Goal: Task Accomplishment & Management: Manage account settings

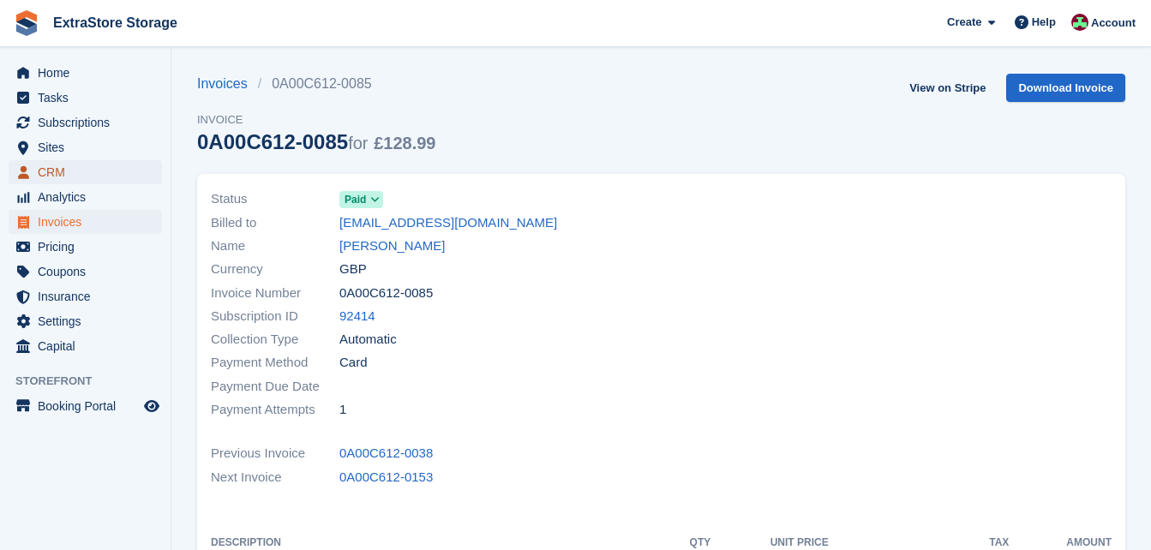
click at [67, 174] on span "CRM" at bounding box center [89, 172] width 103 height 24
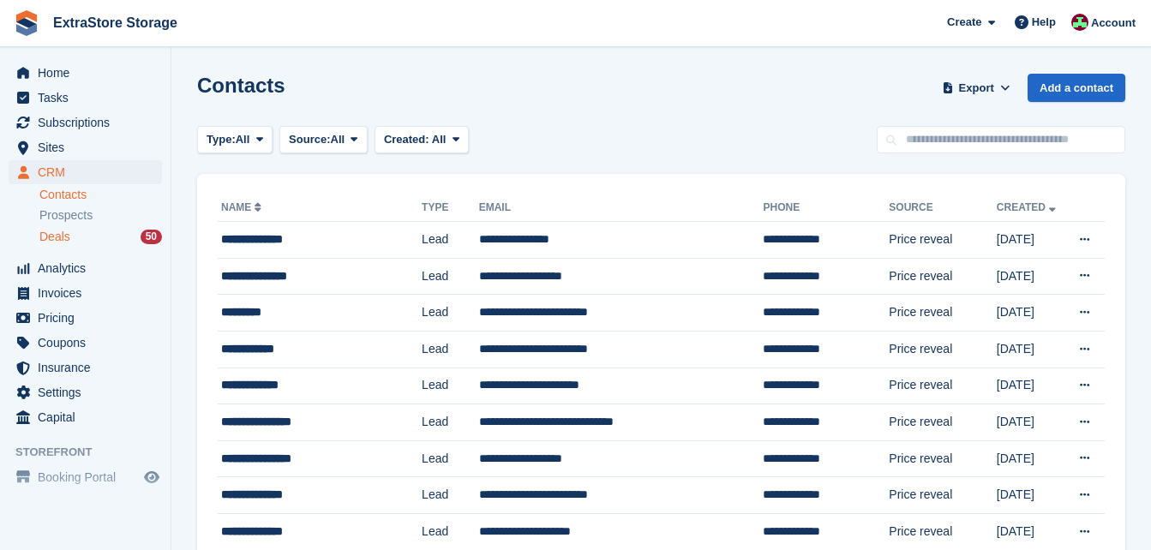
click at [90, 233] on div "Deals 50" at bounding box center [100, 237] width 123 height 16
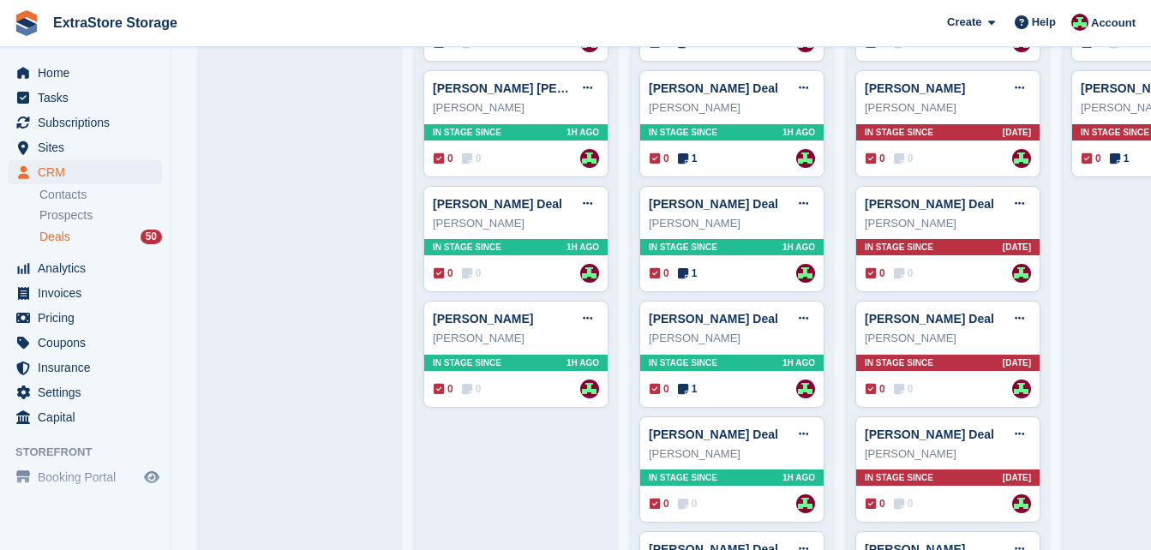
scroll to position [857, 0]
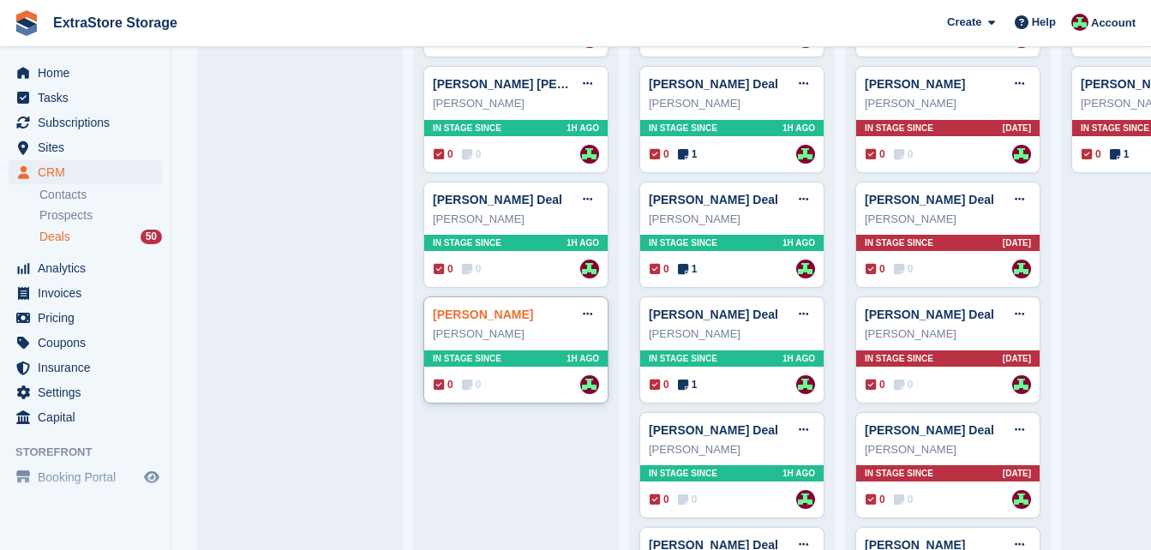
click at [472, 319] on link "[PERSON_NAME]" at bounding box center [483, 315] width 100 height 14
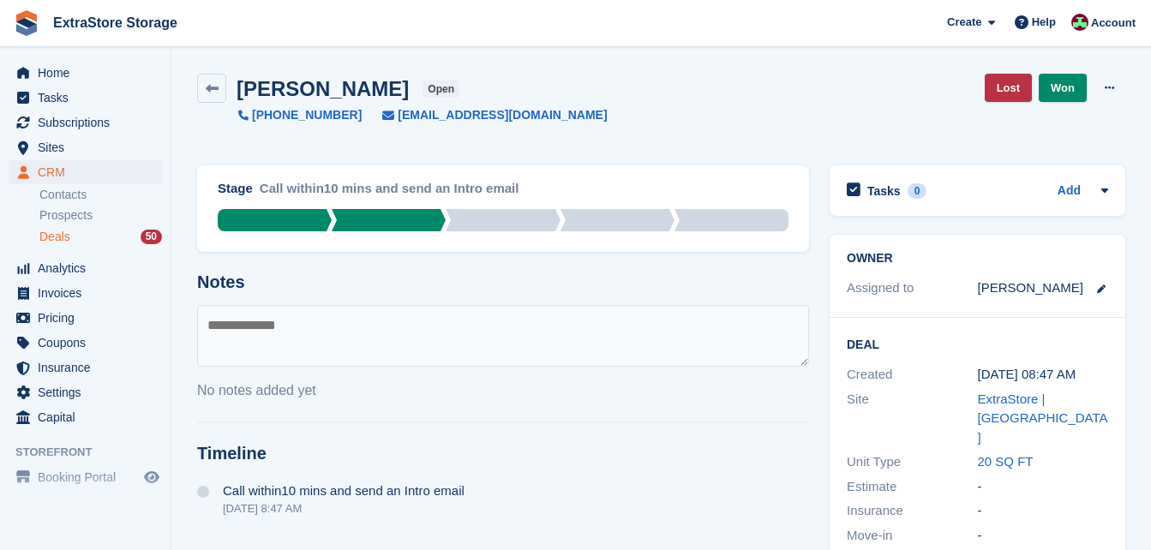
scroll to position [293, 0]
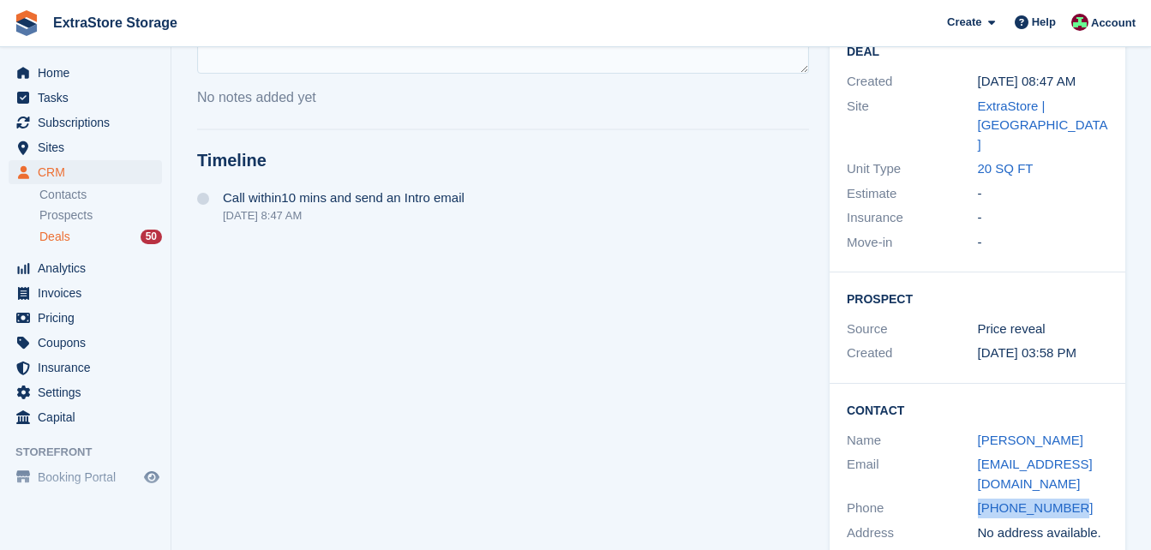
drag, startPoint x: 1078, startPoint y: 472, endPoint x: 975, endPoint y: 475, distance: 102.9
click at [975, 496] on div "Phone [PHONE_NUMBER]" at bounding box center [977, 508] width 261 height 25
copy div "[PHONE_NUMBER]"
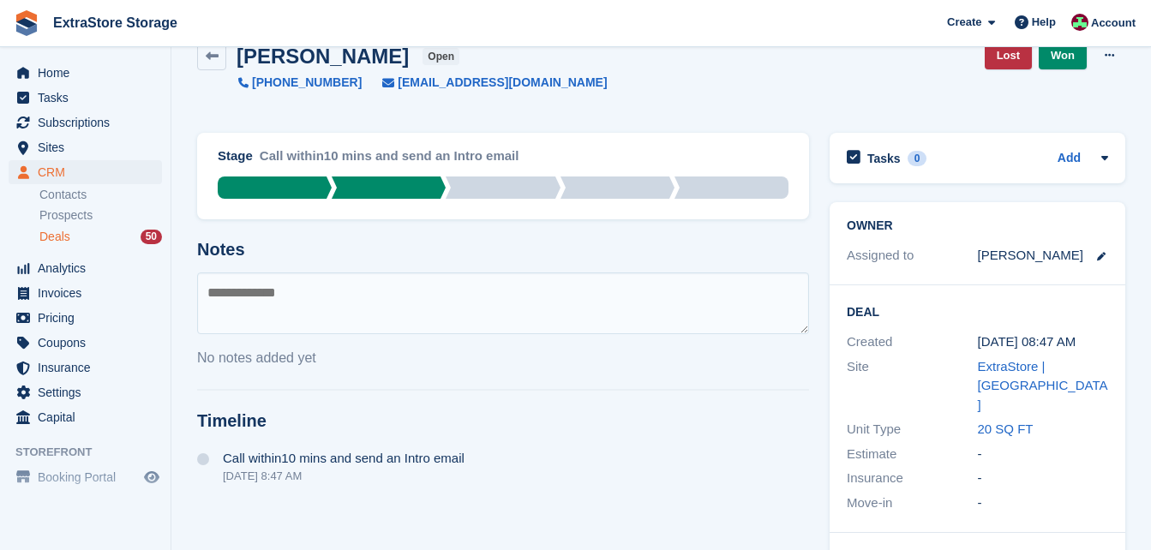
scroll to position [0, 0]
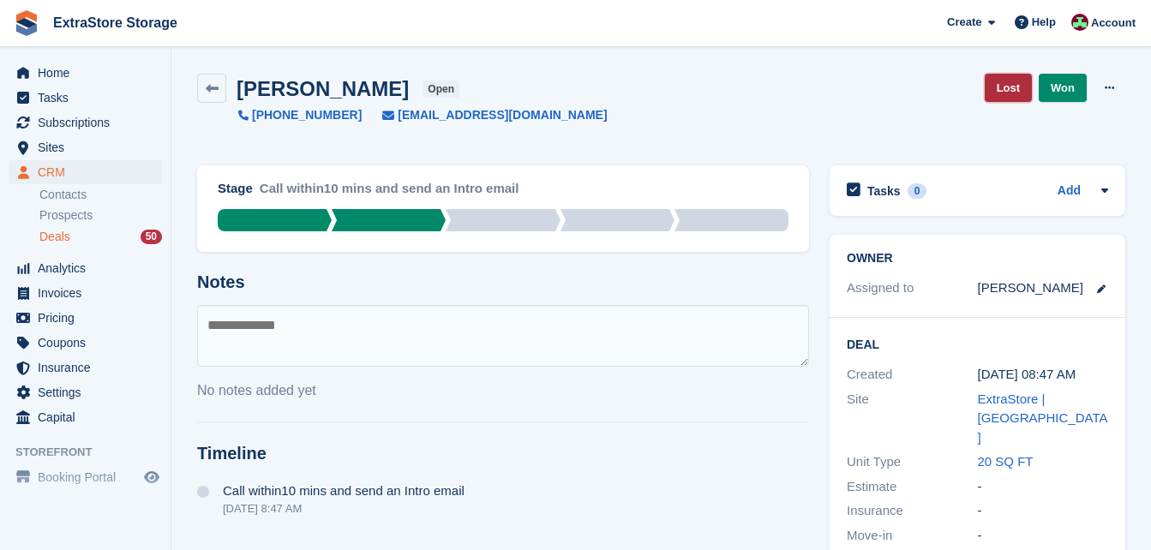
click at [1004, 84] on link "Lost" at bounding box center [1008, 88] width 47 height 28
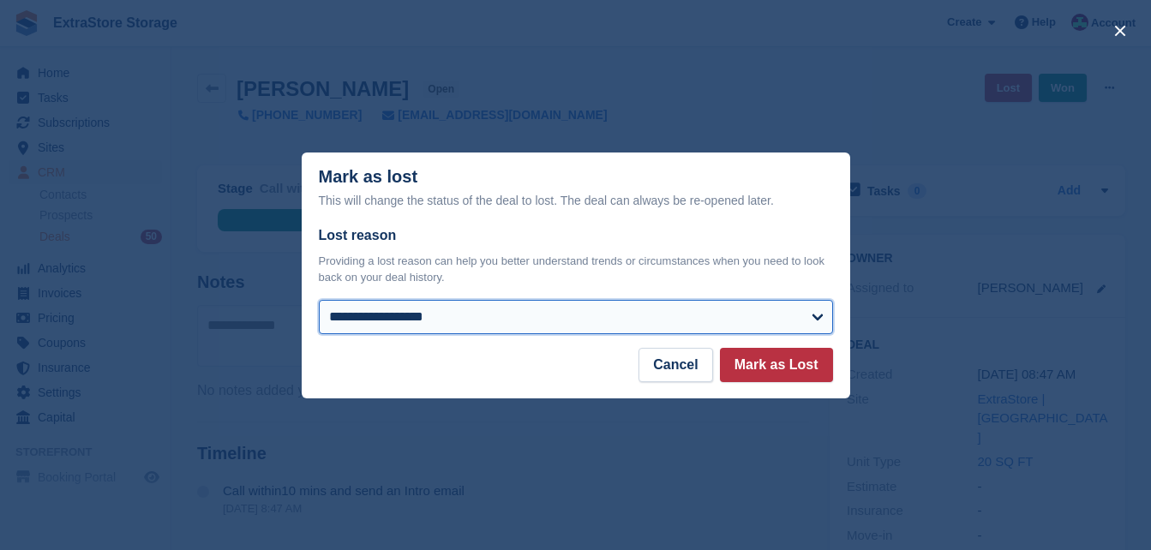
click at [381, 313] on select "**********" at bounding box center [576, 317] width 514 height 34
select select "**********"
click at [319, 301] on select "**********" at bounding box center [576, 317] width 514 height 34
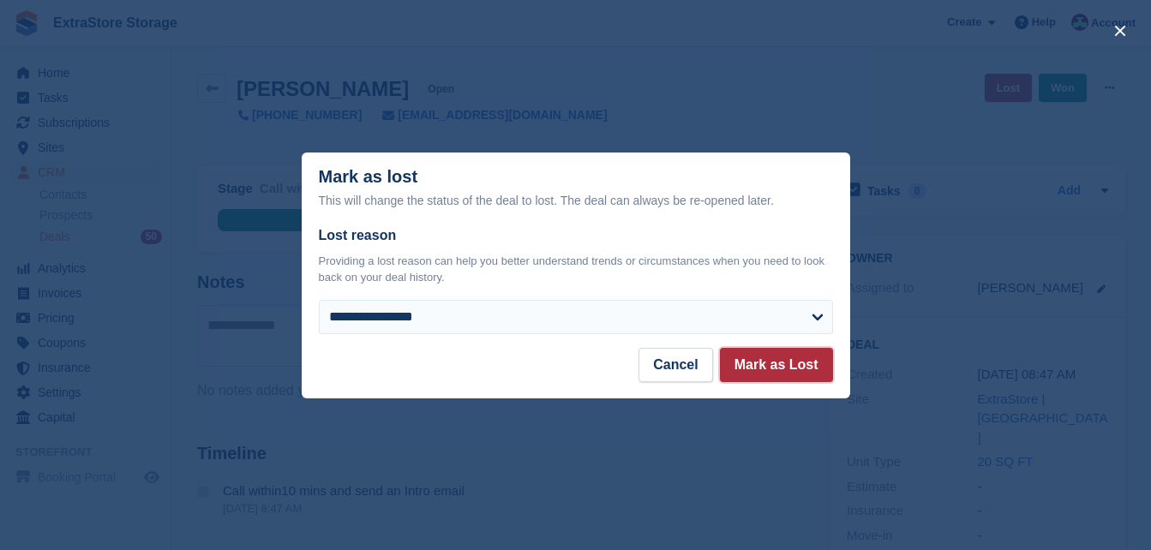
click at [794, 359] on button "Mark as Lost" at bounding box center [776, 365] width 113 height 34
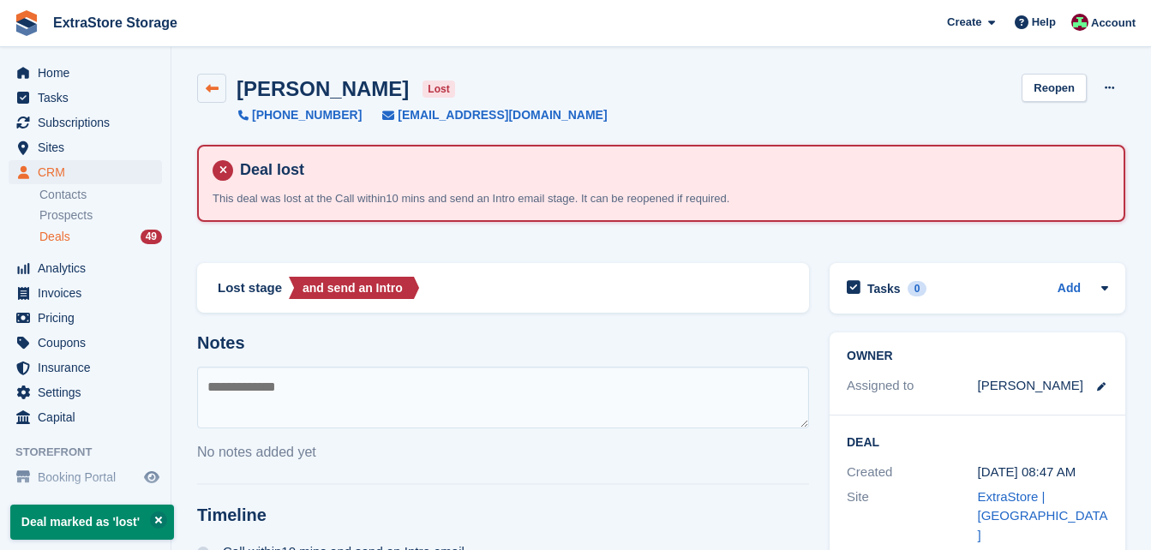
click at [215, 80] on link at bounding box center [211, 88] width 29 height 29
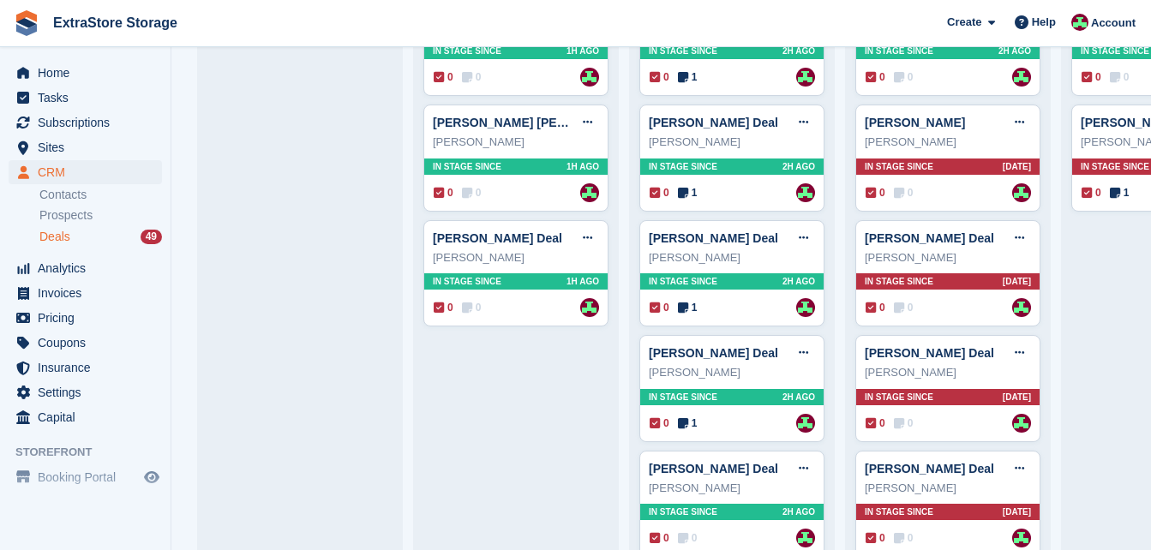
scroll to position [857, 0]
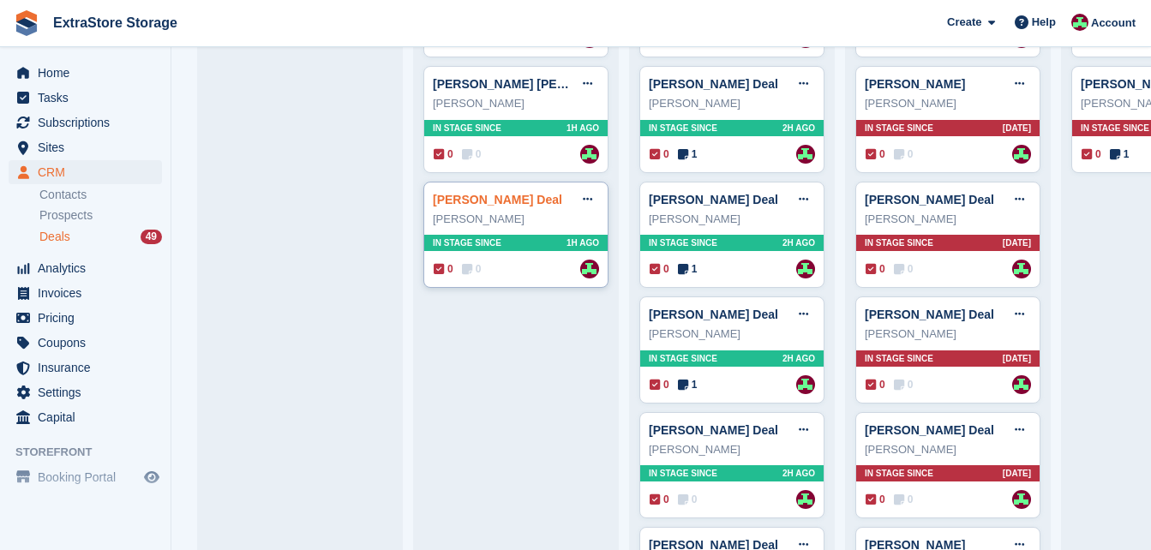
click at [471, 198] on link "[PERSON_NAME] Deal" at bounding box center [497, 200] width 129 height 14
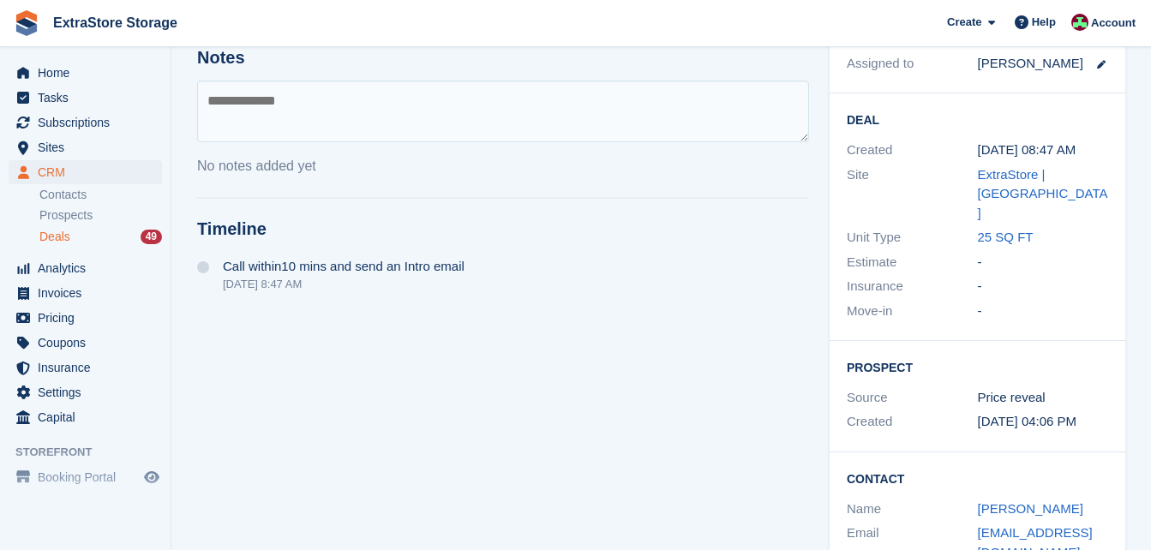
scroll to position [274, 0]
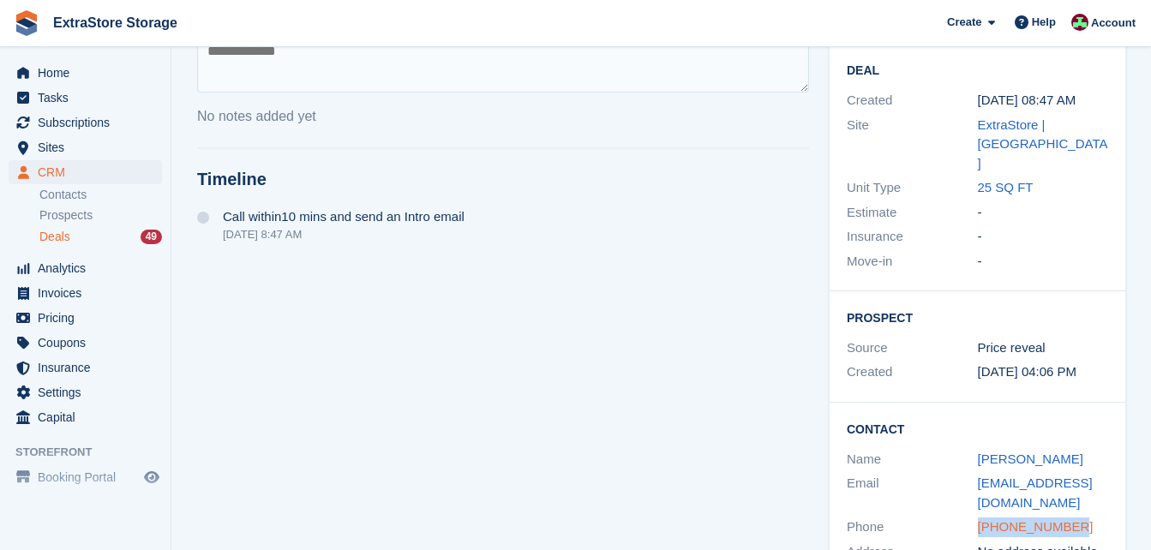
drag, startPoint x: 1096, startPoint y: 476, endPoint x: 979, endPoint y: 475, distance: 117.4
click at [979, 518] on div "[PHONE_NUMBER]" at bounding box center [1043, 528] width 131 height 20
copy link "[PHONE_NUMBER]"
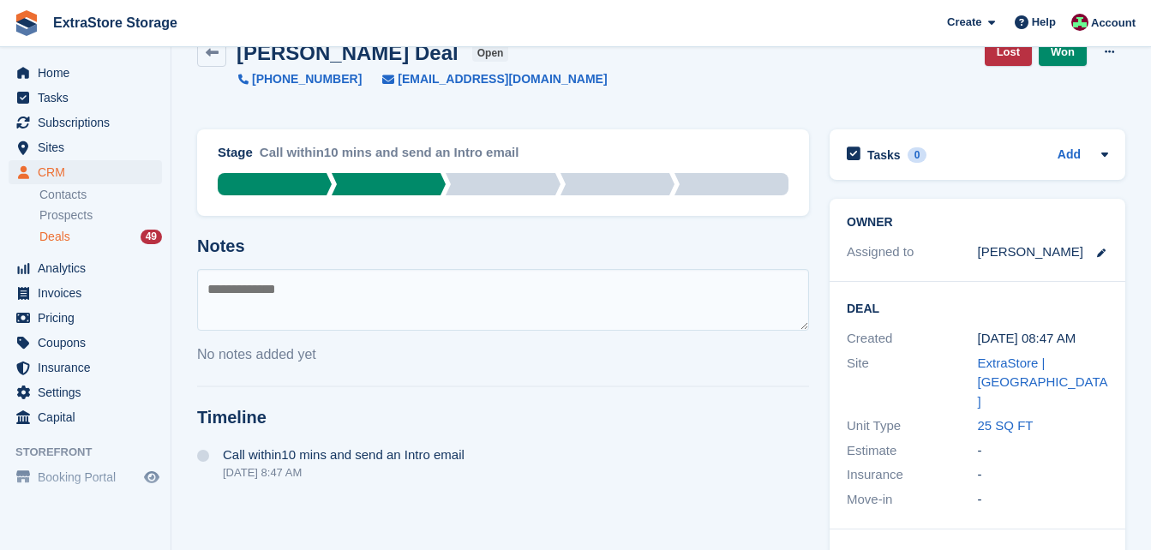
scroll to position [0, 0]
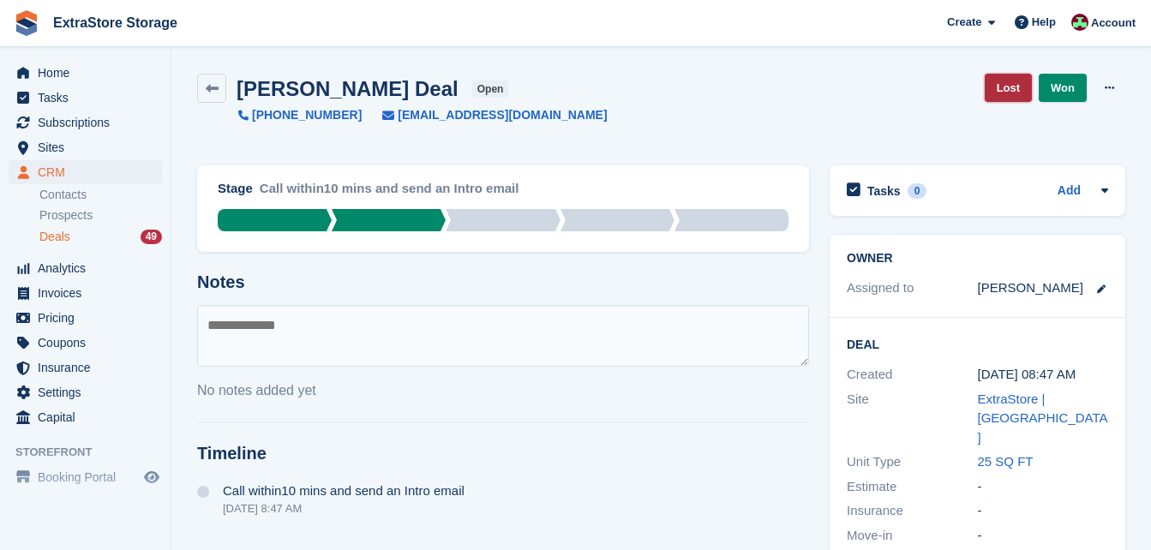
click at [1004, 86] on link "Lost" at bounding box center [1008, 88] width 47 height 28
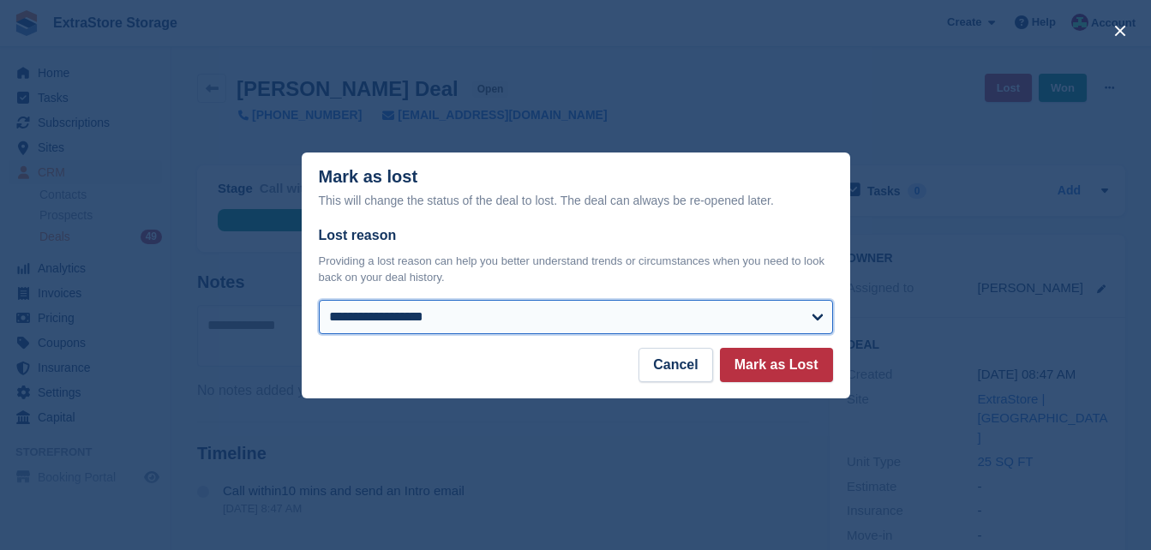
click at [424, 313] on select "**********" at bounding box center [576, 317] width 514 height 34
click at [319, 301] on select "**********" at bounding box center [576, 317] width 514 height 34
click at [393, 313] on select "**********" at bounding box center [576, 317] width 514 height 34
select select "**********"
click at [319, 301] on select "**********" at bounding box center [576, 317] width 514 height 34
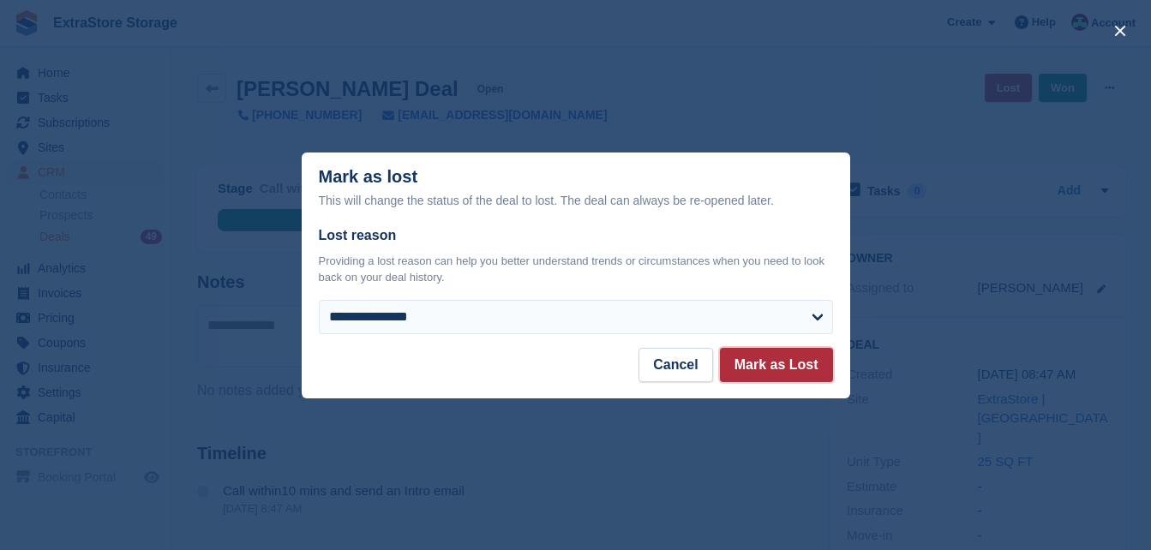
click at [788, 371] on button "Mark as Lost" at bounding box center [776, 365] width 113 height 34
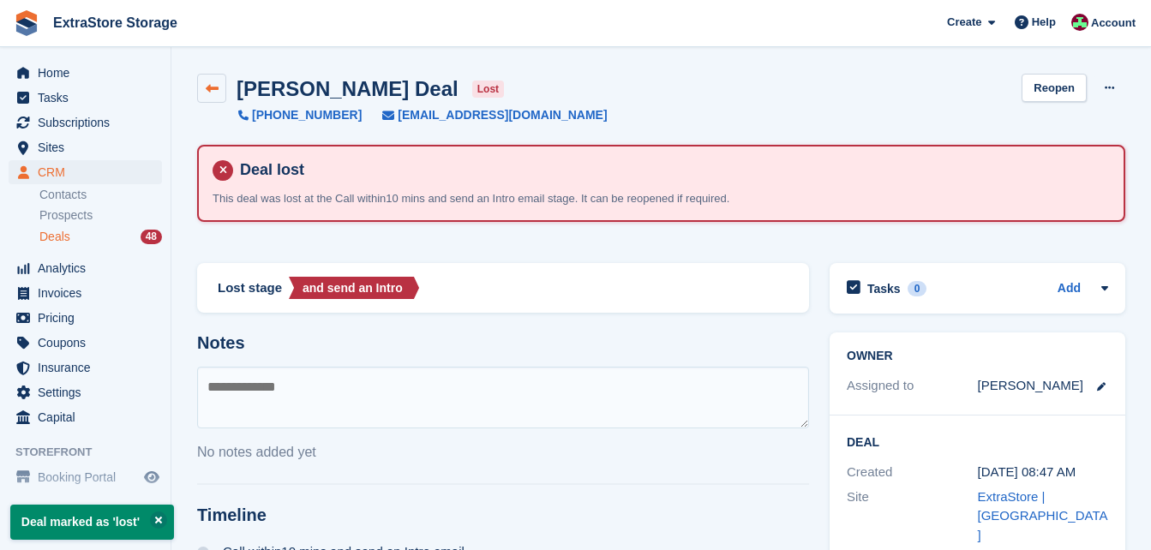
click at [208, 84] on icon at bounding box center [212, 88] width 13 height 13
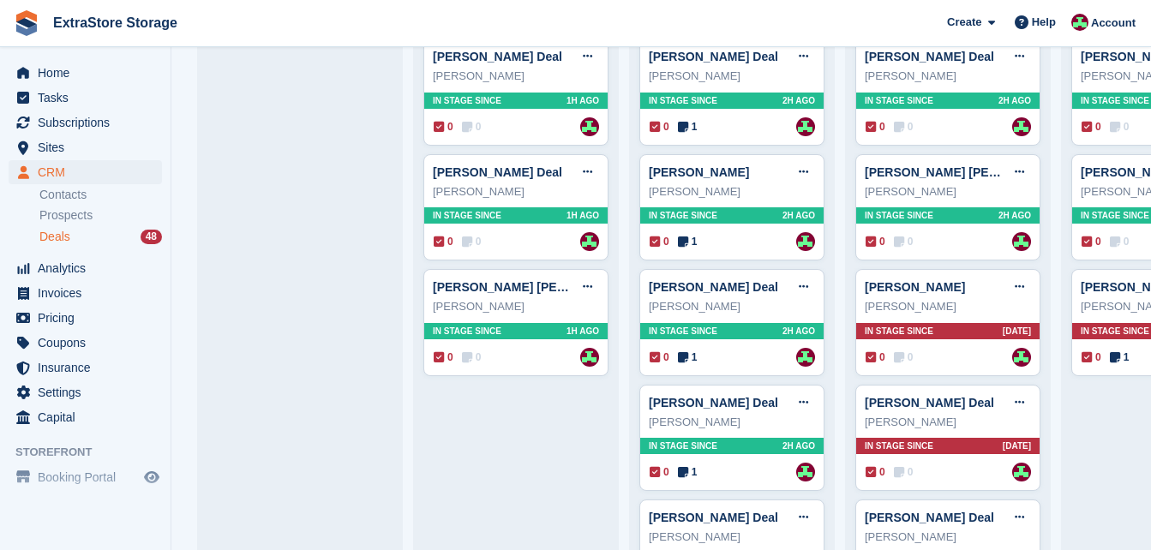
scroll to position [686, 0]
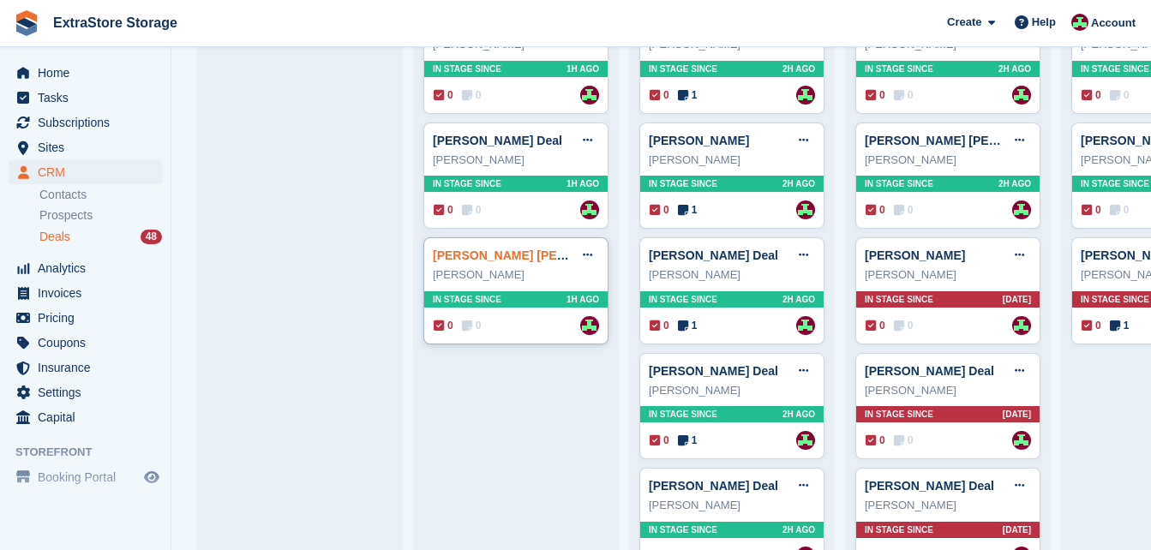
click at [463, 261] on link "[PERSON_NAME] [PERSON_NAME]" at bounding box center [535, 256] width 205 height 14
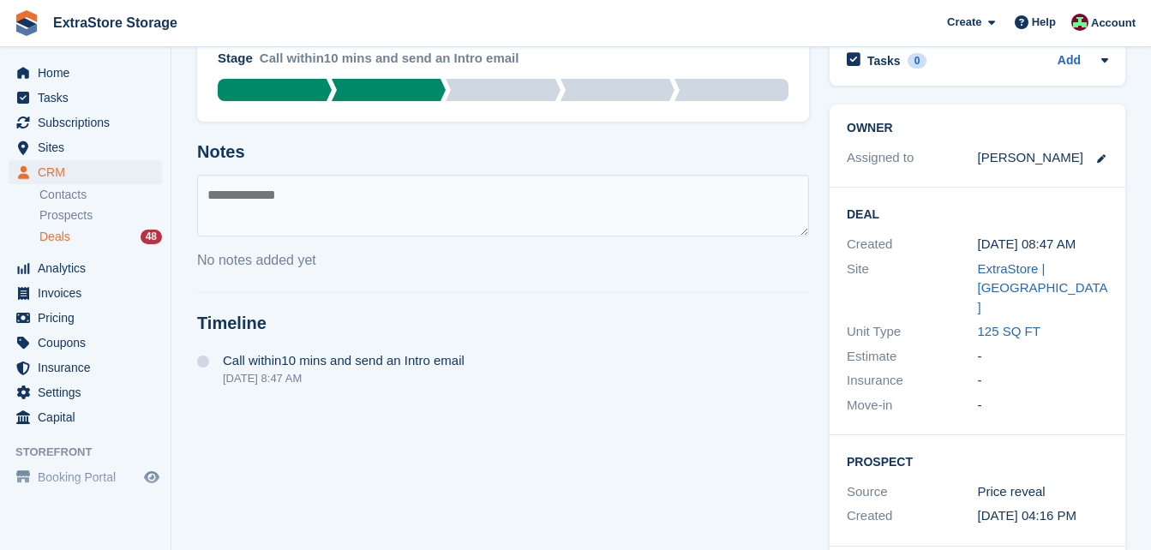
scroll to position [293, 0]
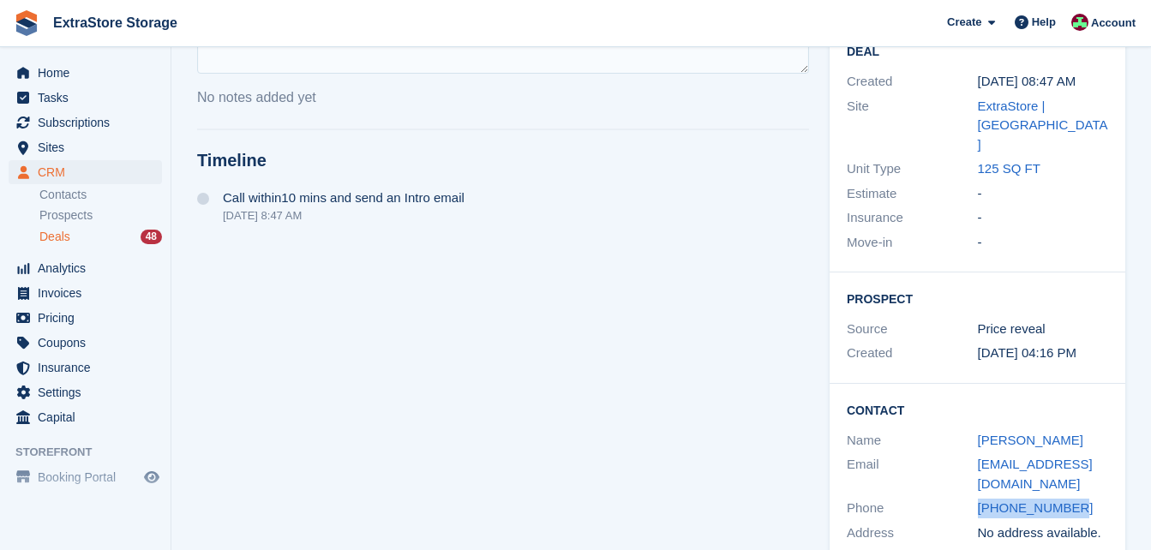
drag, startPoint x: 1081, startPoint y: 466, endPoint x: 968, endPoint y: 467, distance: 113.1
click at [968, 496] on div "Phone [PHONE_NUMBER]" at bounding box center [977, 508] width 261 height 25
copy div "[PHONE_NUMBER]"
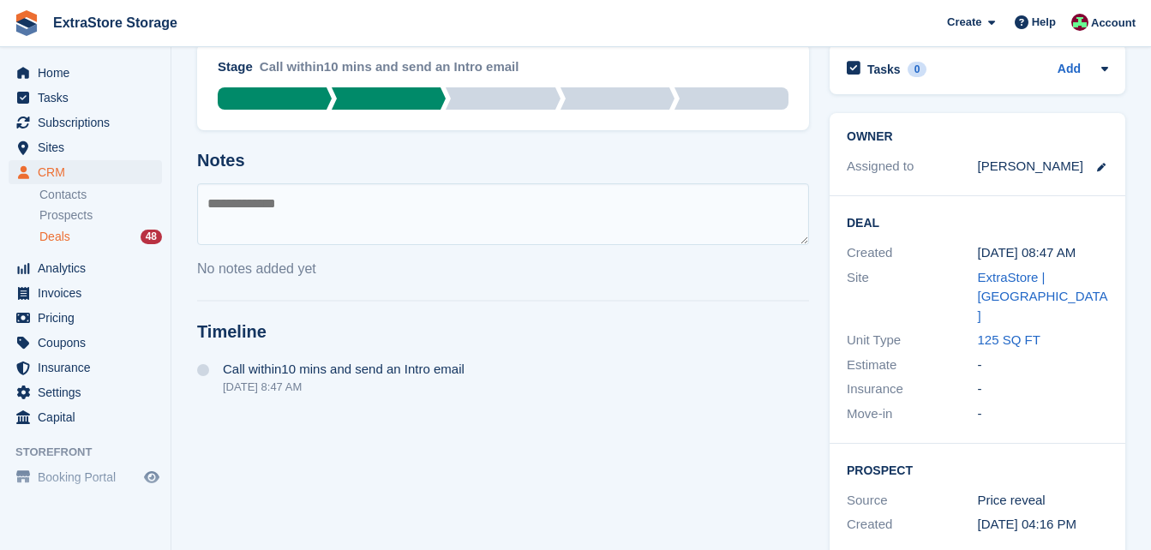
click at [272, 216] on textarea at bounding box center [503, 214] width 612 height 62
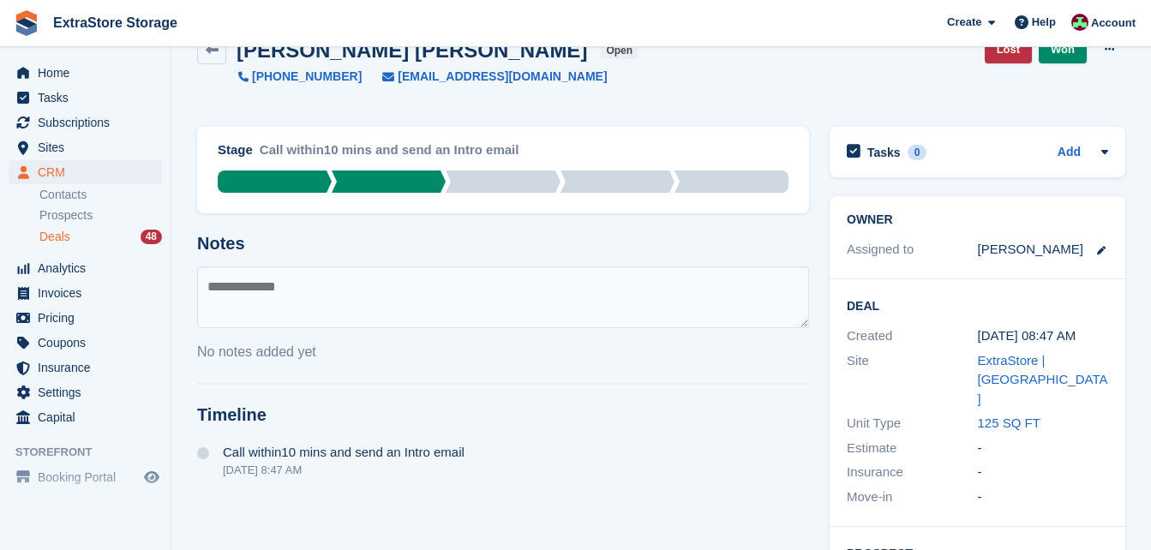
scroll to position [0, 0]
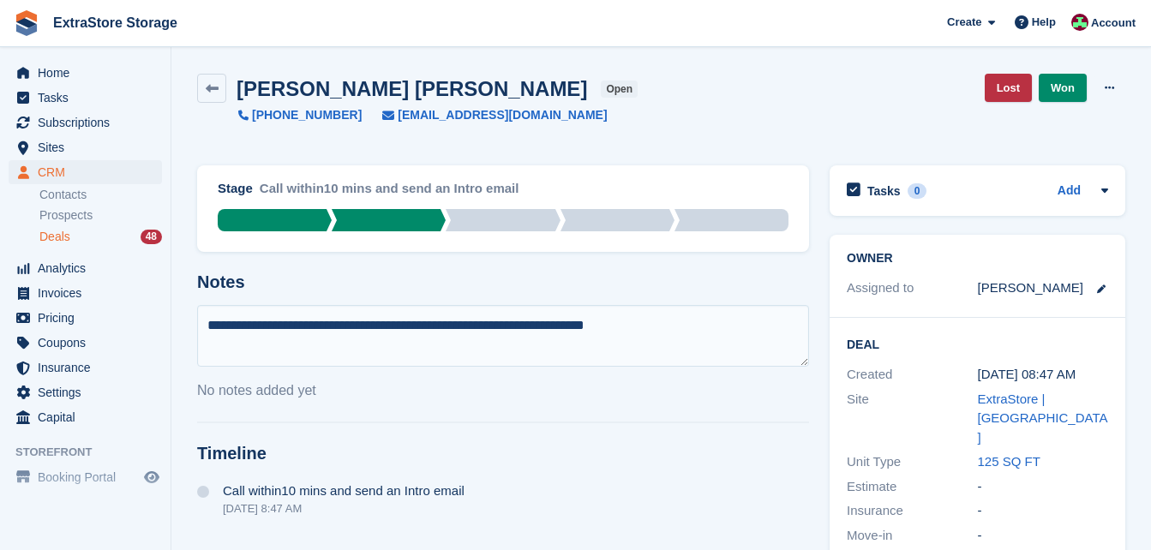
type textarea "**********"
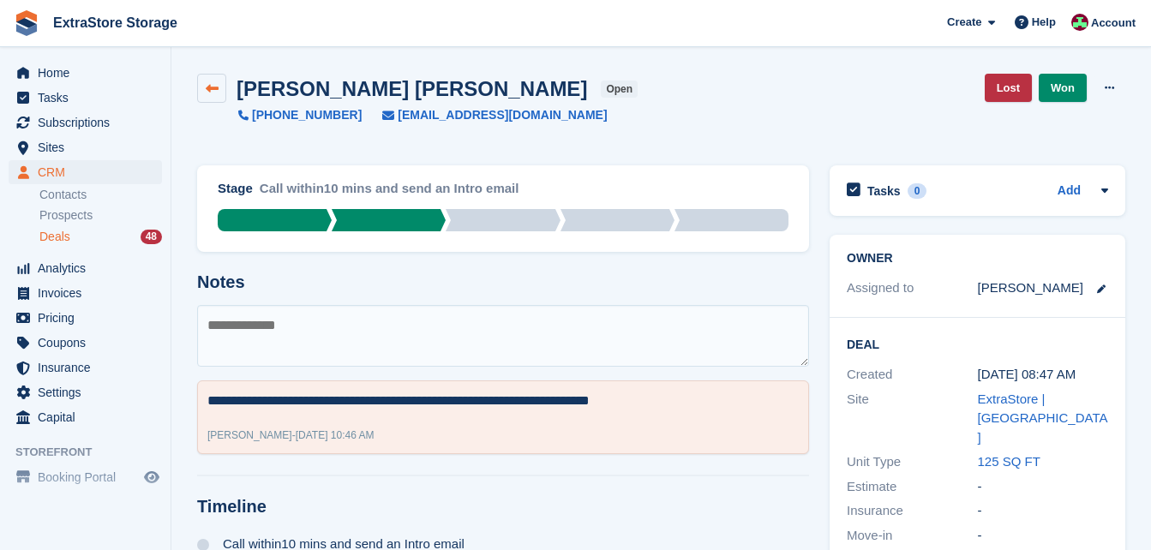
click at [216, 96] on link at bounding box center [211, 88] width 29 height 29
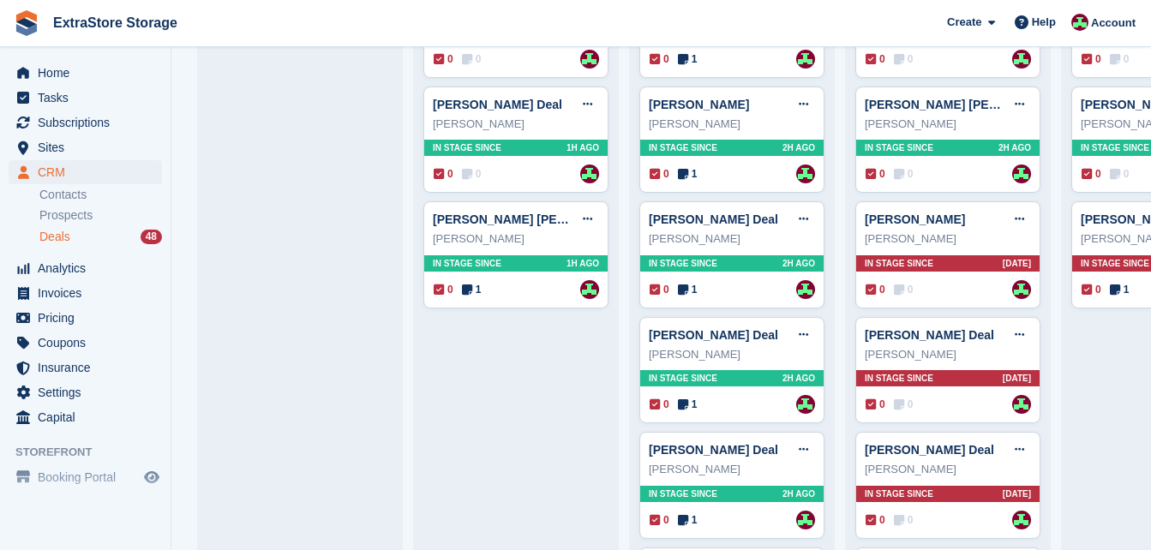
scroll to position [686, 0]
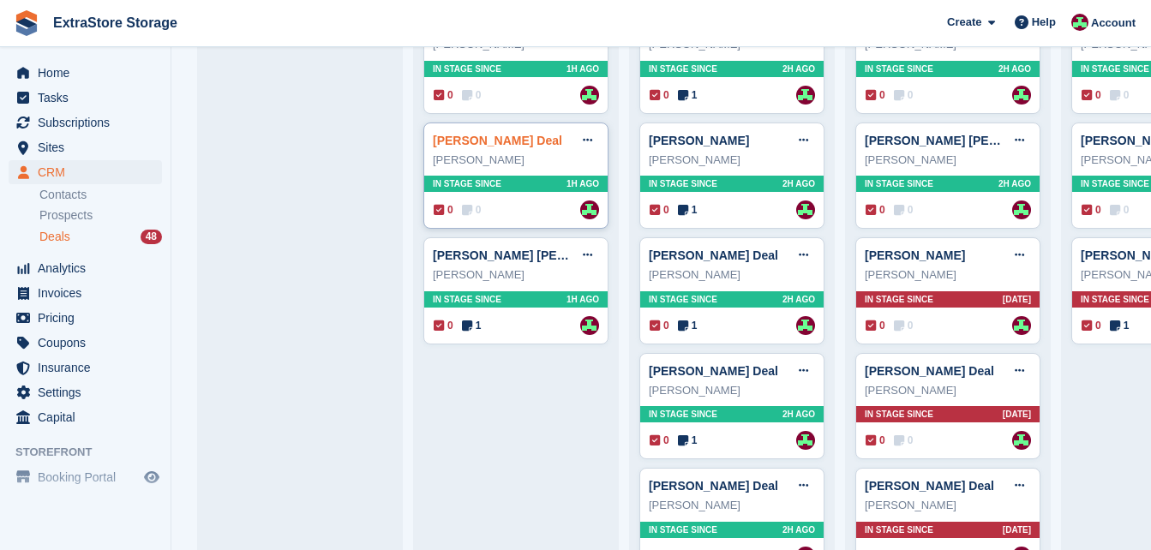
click at [463, 147] on link "[PERSON_NAME] Deal" at bounding box center [497, 141] width 129 height 14
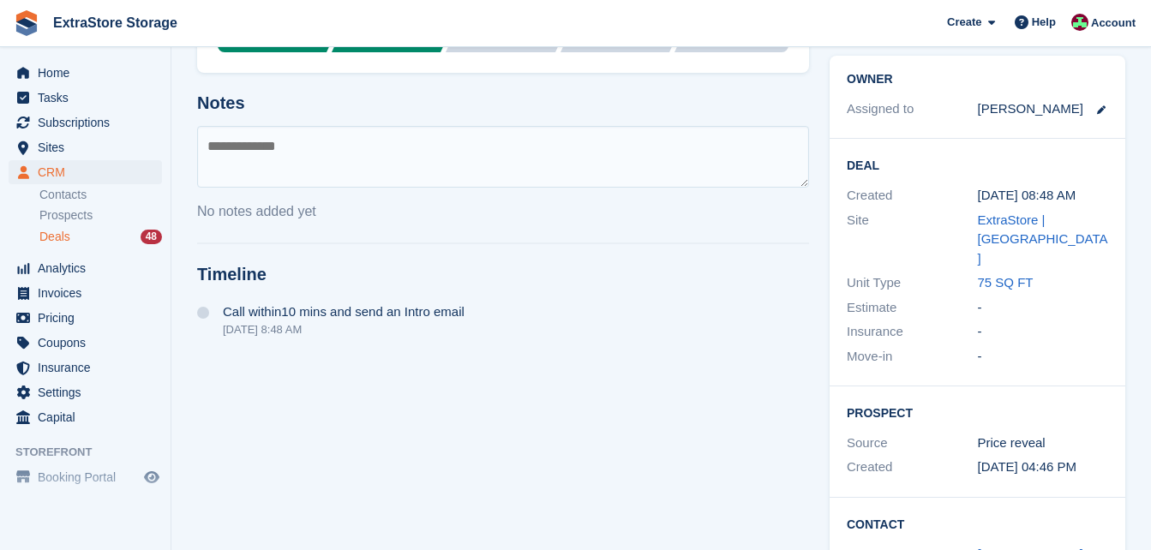
scroll to position [293, 0]
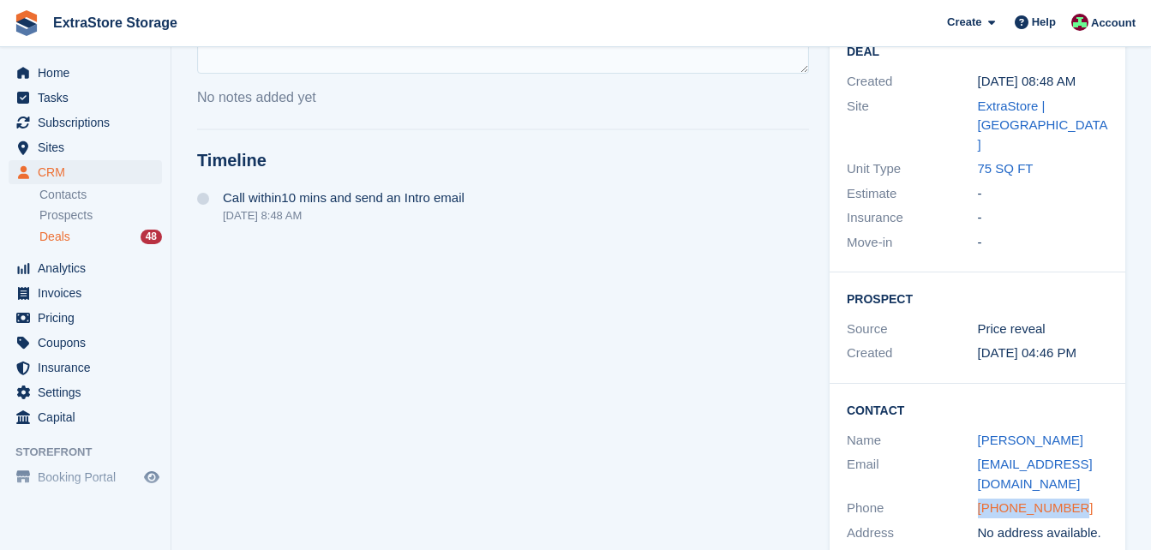
drag, startPoint x: 1078, startPoint y: 468, endPoint x: 979, endPoint y: 473, distance: 99.6
click at [979, 499] on div "[PHONE_NUMBER]" at bounding box center [1043, 509] width 131 height 20
copy link "[PHONE_NUMBER]"
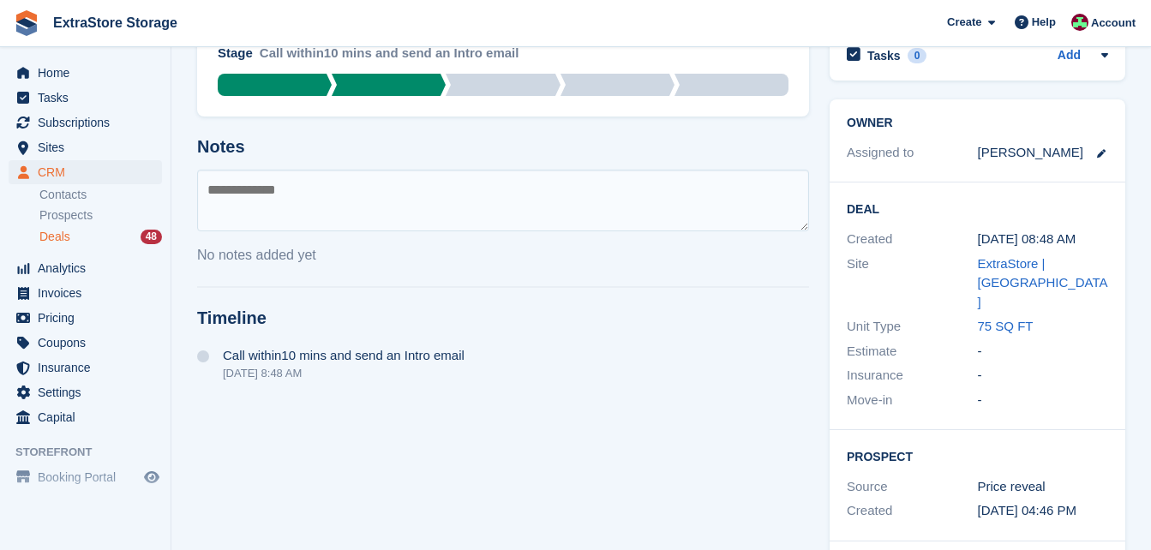
scroll to position [0, 0]
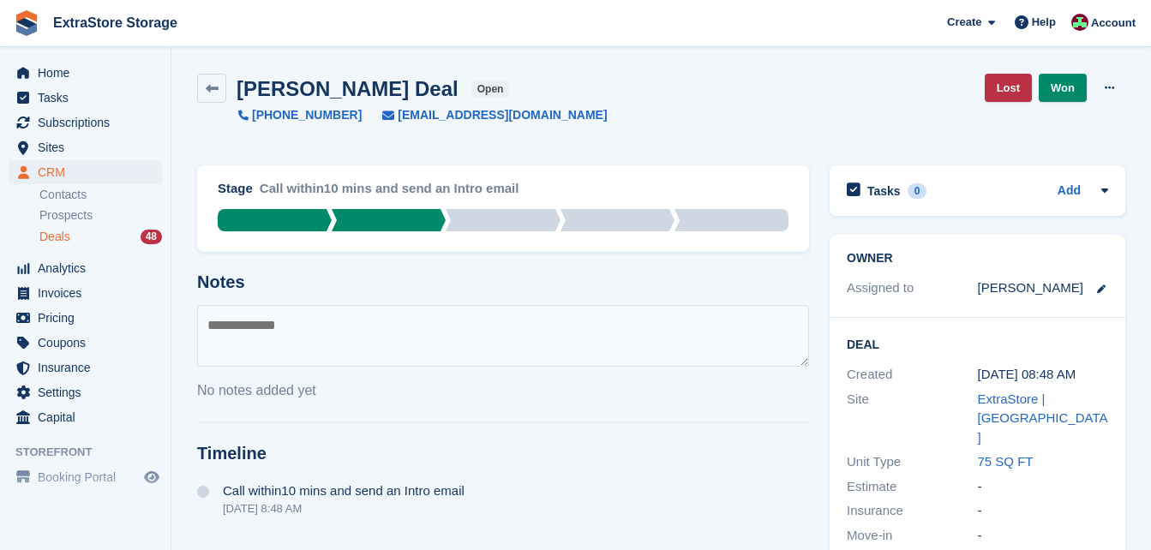
click at [221, 334] on textarea at bounding box center [503, 336] width 612 height 62
type textarea "**********"
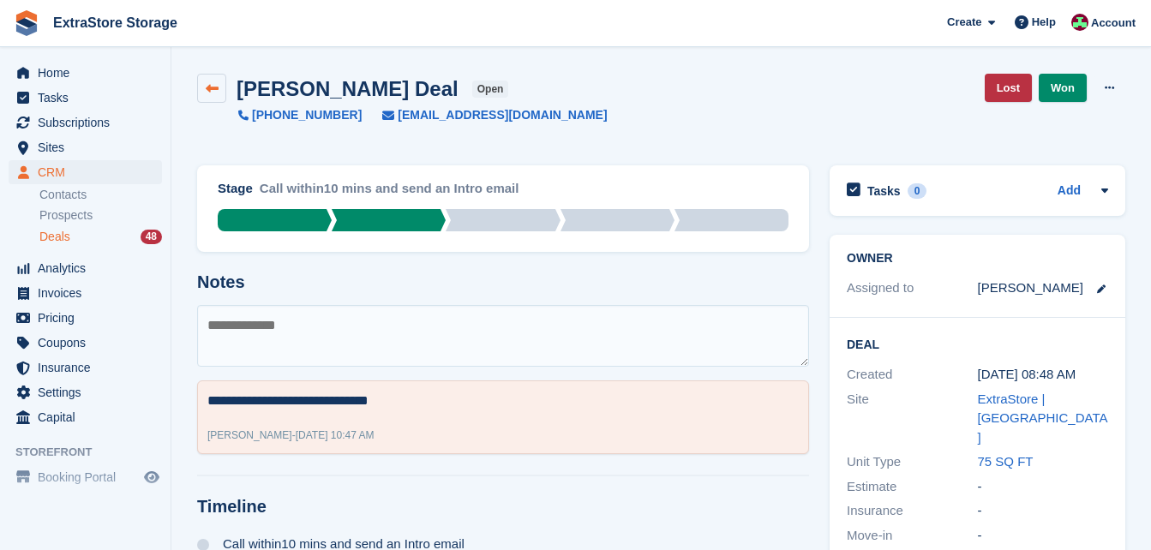
click at [207, 86] on icon at bounding box center [212, 88] width 13 height 13
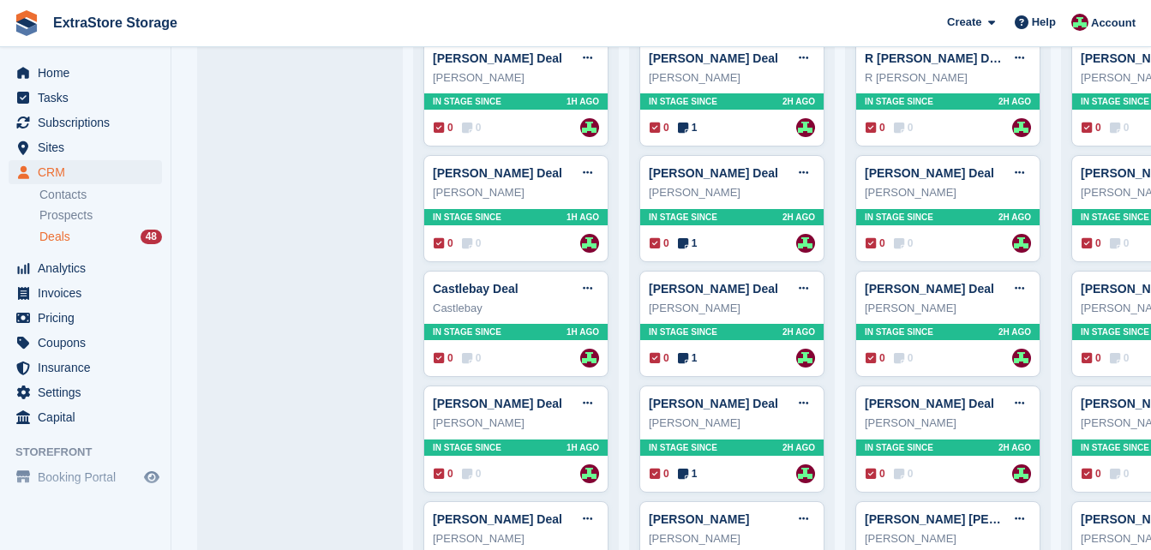
scroll to position [514, 0]
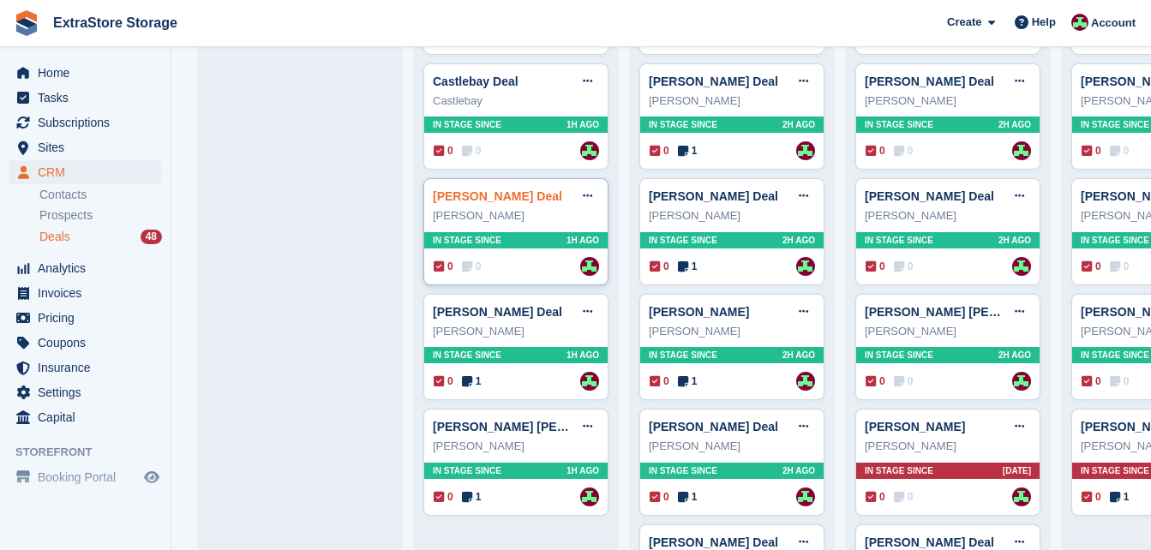
click at [464, 201] on link "[PERSON_NAME] Deal" at bounding box center [497, 196] width 129 height 14
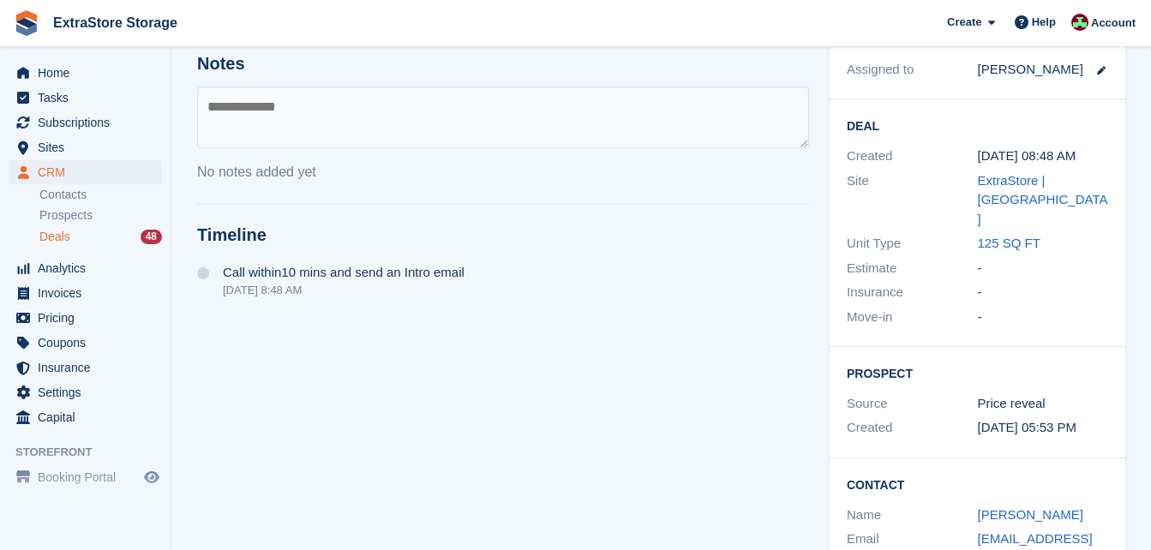
scroll to position [293, 0]
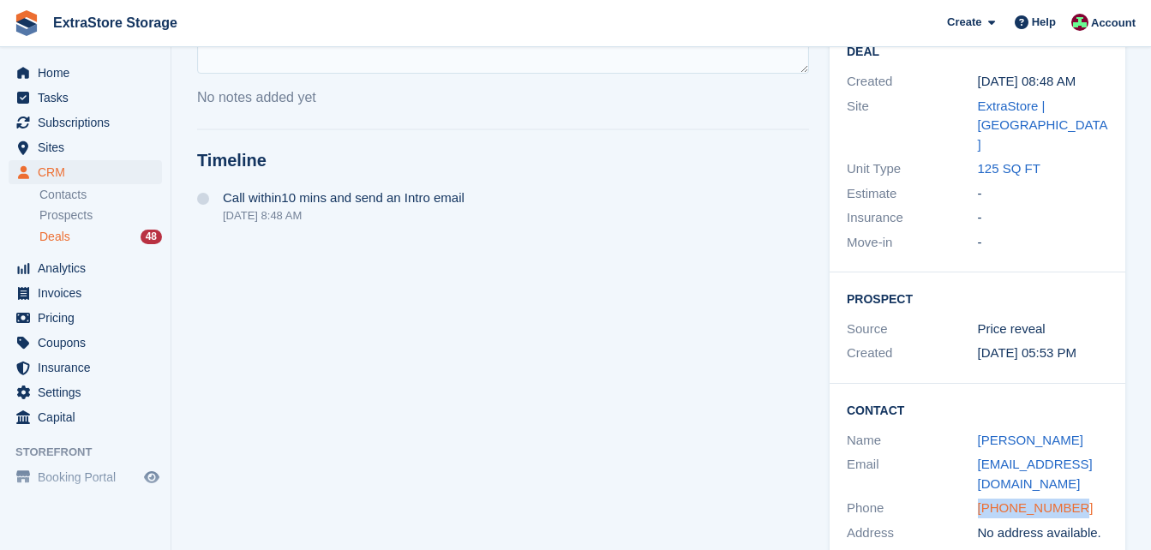
drag, startPoint x: 1095, startPoint y: 471, endPoint x: 979, endPoint y: 470, distance: 116.6
click at [979, 499] on div "[PHONE_NUMBER]" at bounding box center [1043, 509] width 131 height 20
copy link "[PHONE_NUMBER]"
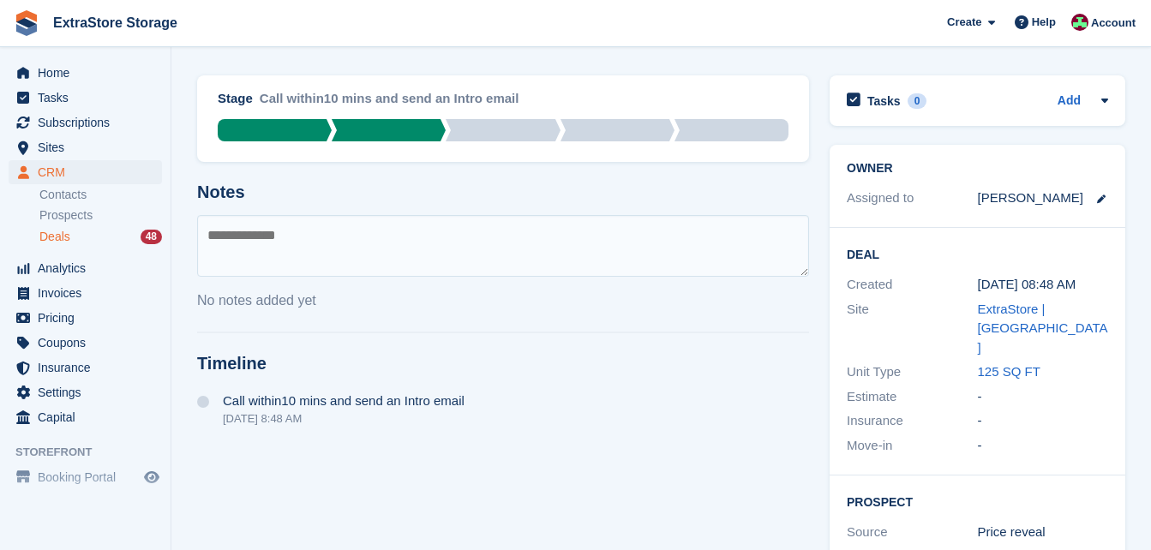
scroll to position [0, 0]
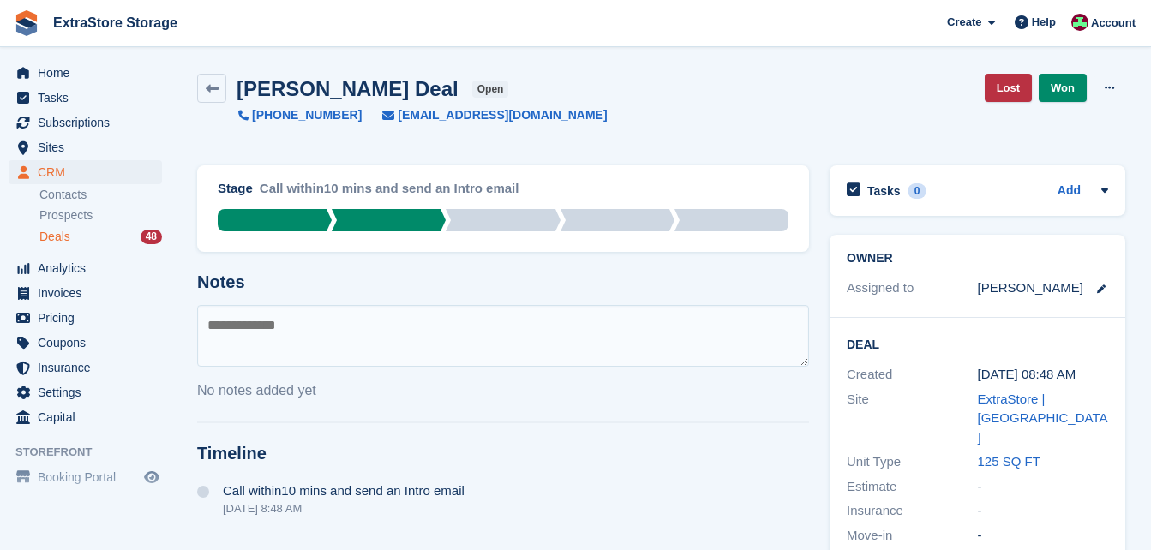
click at [271, 315] on textarea at bounding box center [503, 336] width 612 height 62
type textarea "**********"
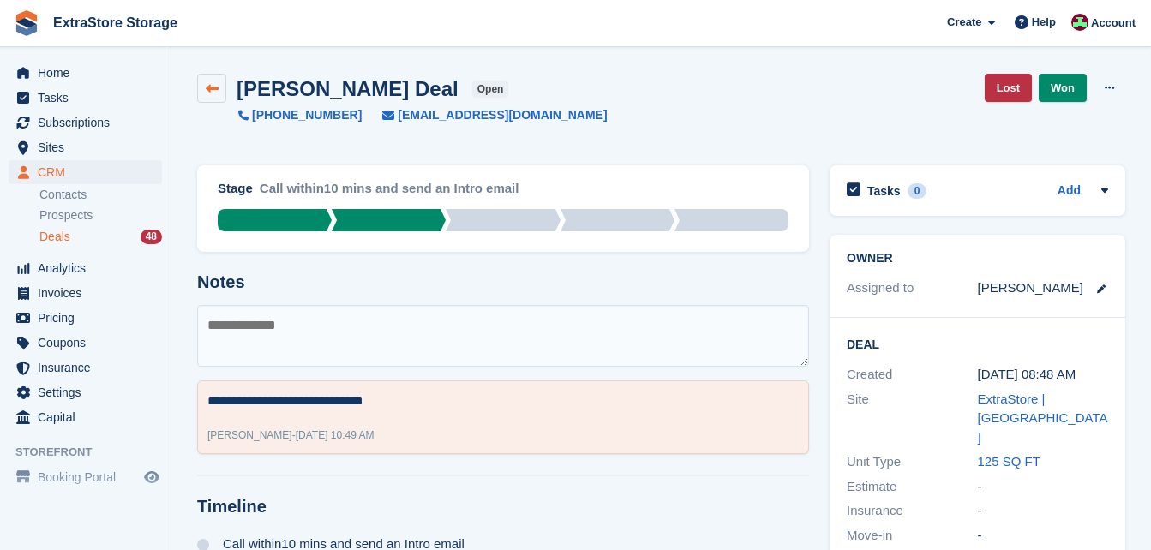
click at [211, 93] on icon at bounding box center [212, 88] width 13 height 13
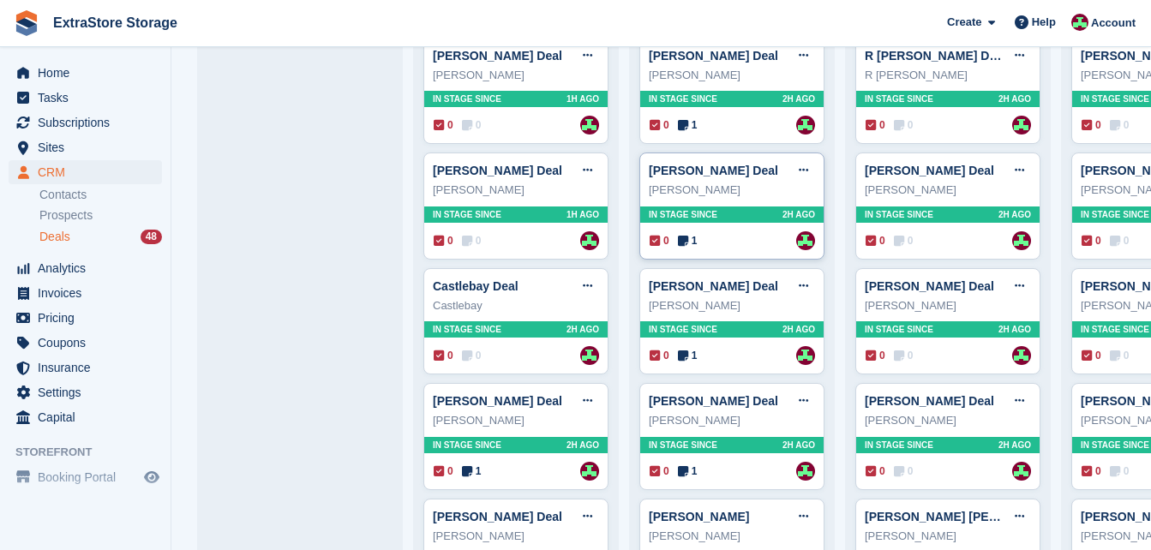
scroll to position [343, 0]
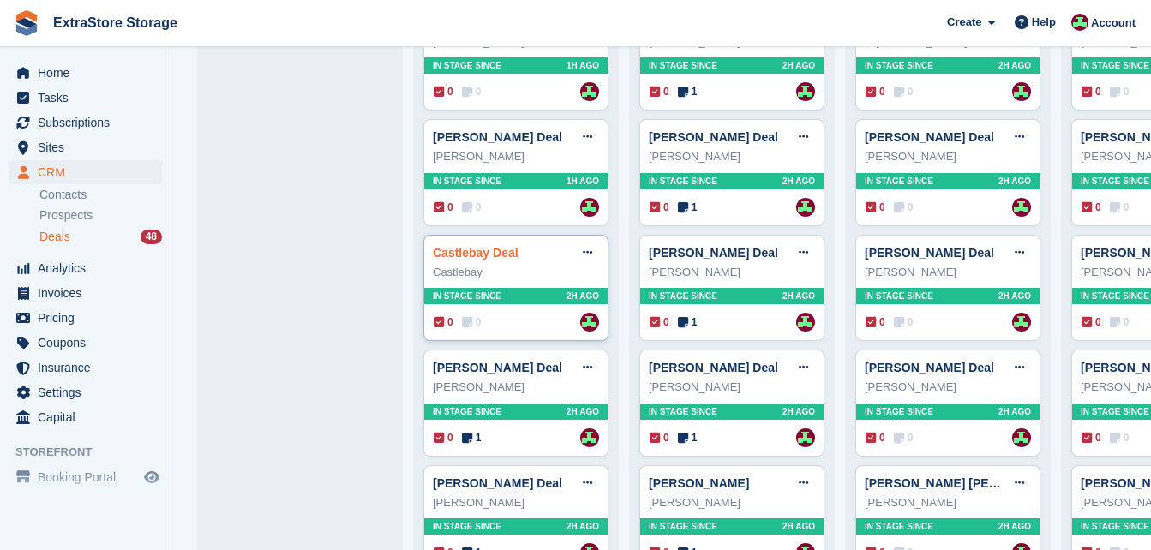
click at [451, 257] on link "Castlebay Deal" at bounding box center [476, 253] width 86 height 14
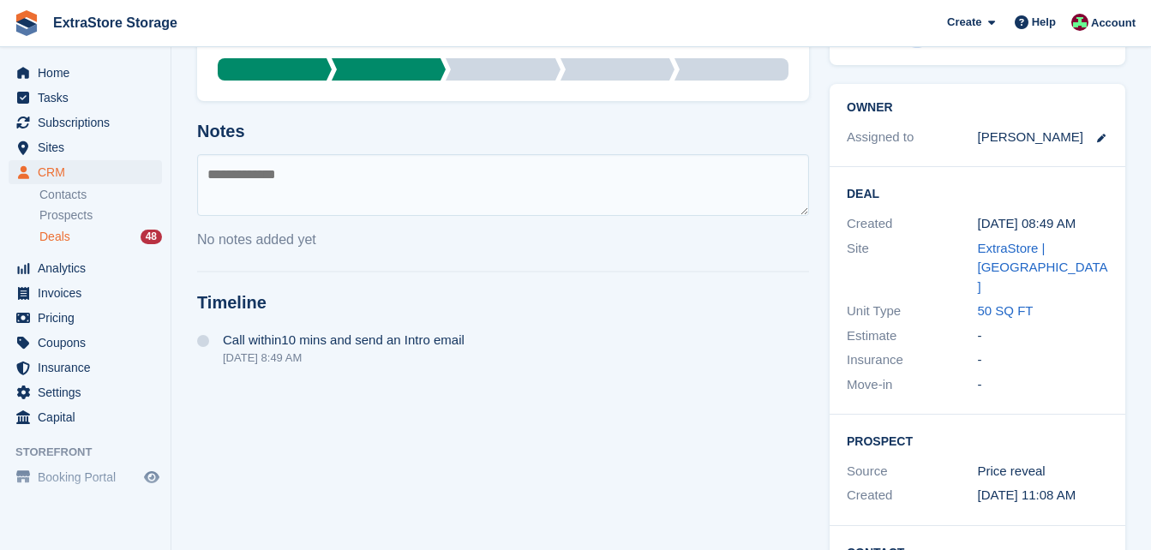
scroll to position [293, 0]
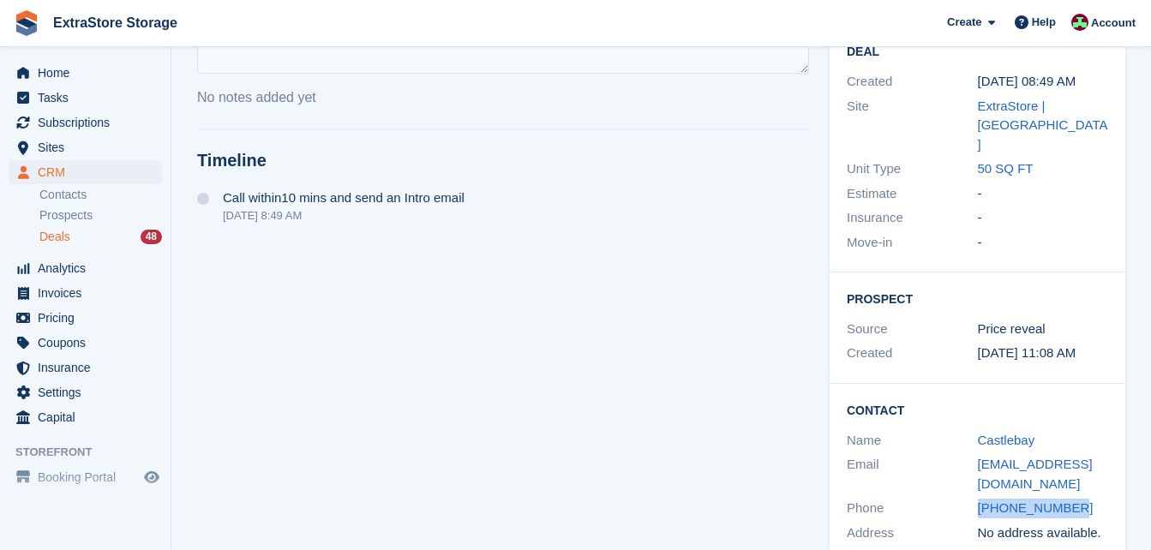
drag, startPoint x: 1092, startPoint y: 469, endPoint x: 974, endPoint y: 470, distance: 118.3
click at [974, 496] on div "Phone [PHONE_NUMBER]" at bounding box center [977, 508] width 261 height 25
copy div "[PHONE_NUMBER]"
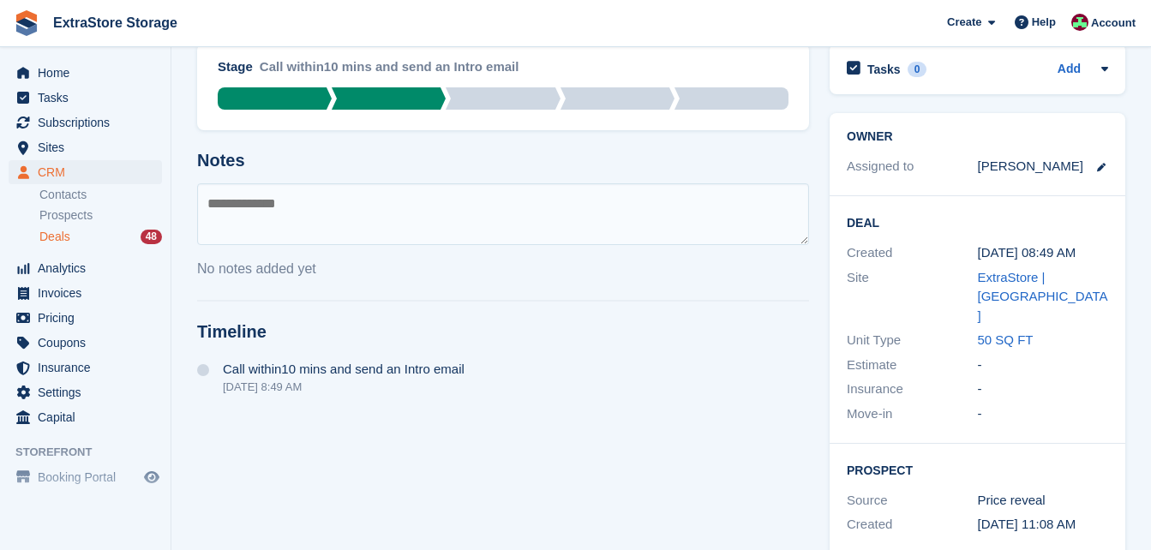
click at [232, 181] on div "Stage Call within10 mins and send an Intro email Qualified Call within10 mins a…" at bounding box center [503, 388] width 633 height 711
click at [249, 205] on textarea at bounding box center [503, 214] width 612 height 62
type textarea "**********"
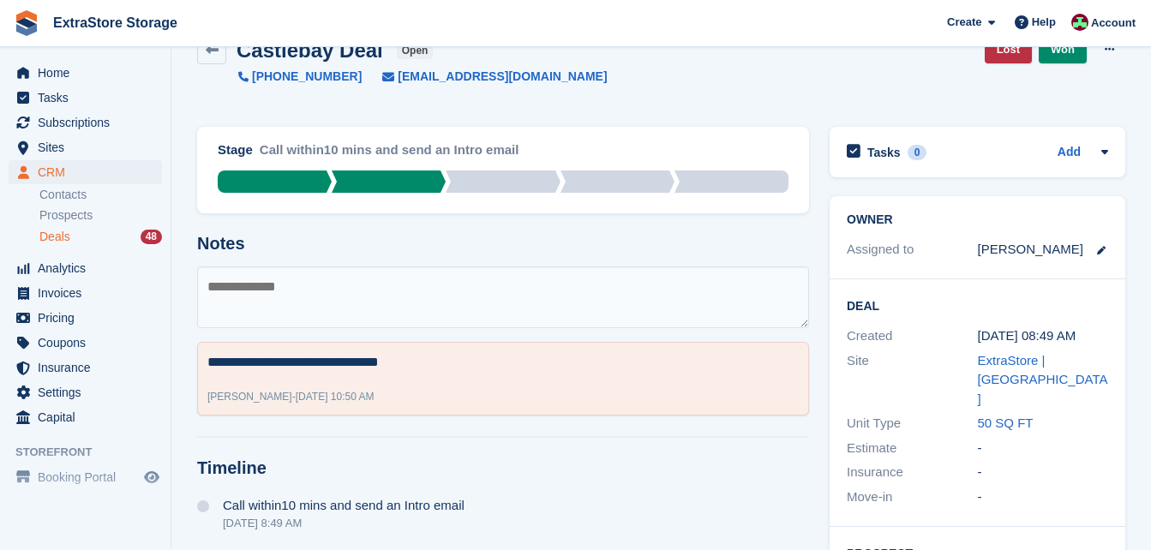
scroll to position [0, 0]
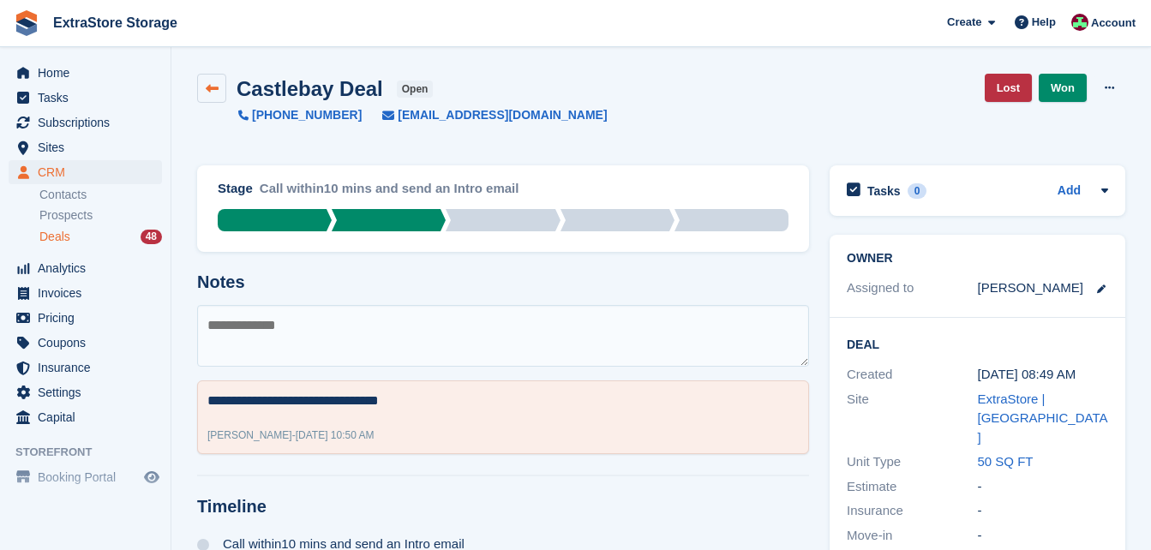
click at [206, 92] on icon at bounding box center [212, 88] width 13 height 13
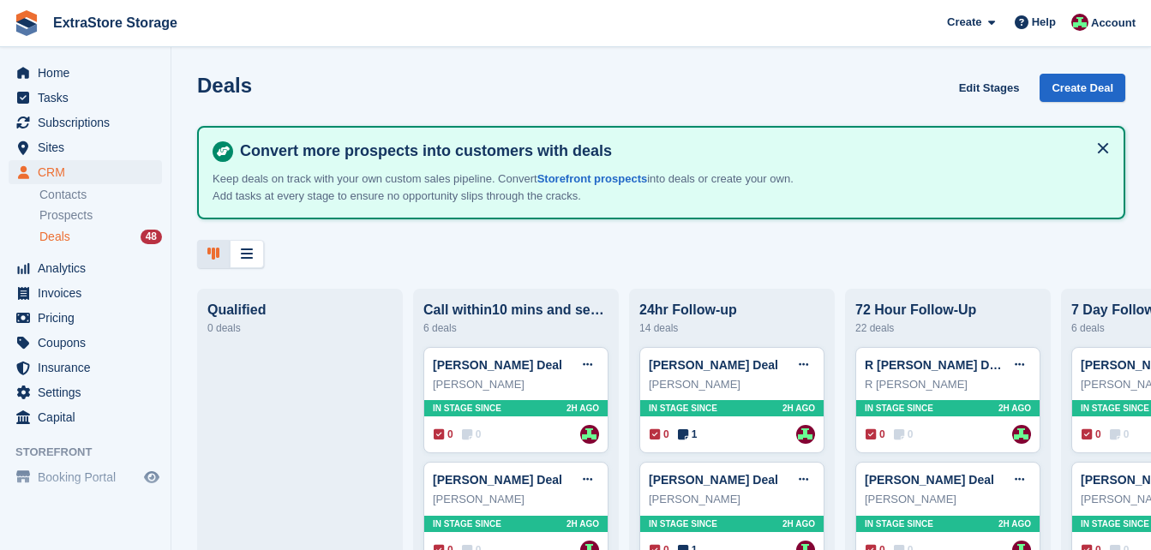
scroll to position [171, 0]
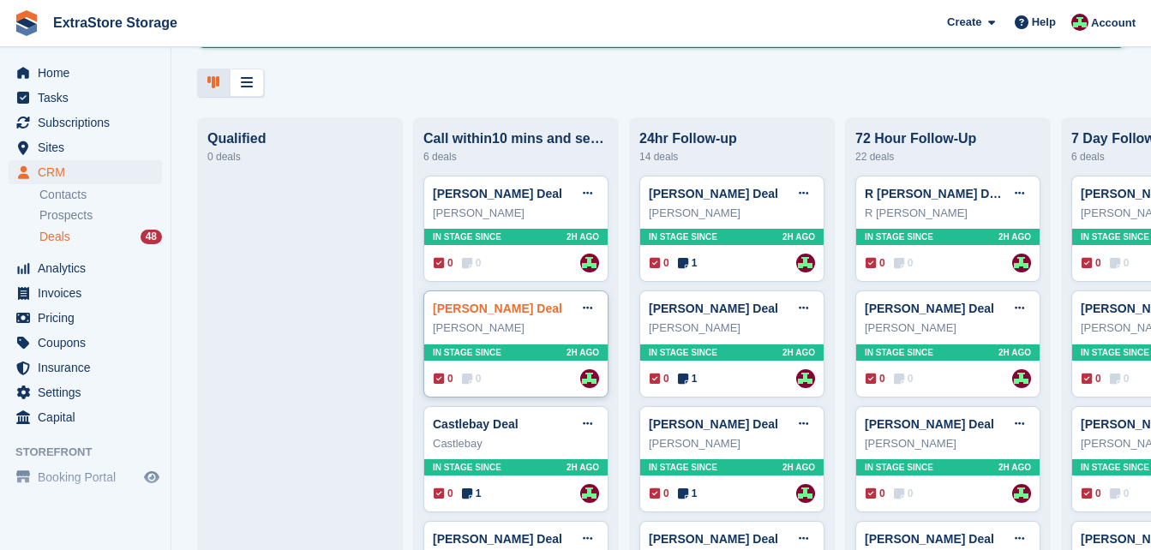
click at [480, 311] on link "[PERSON_NAME] Deal" at bounding box center [497, 309] width 129 height 14
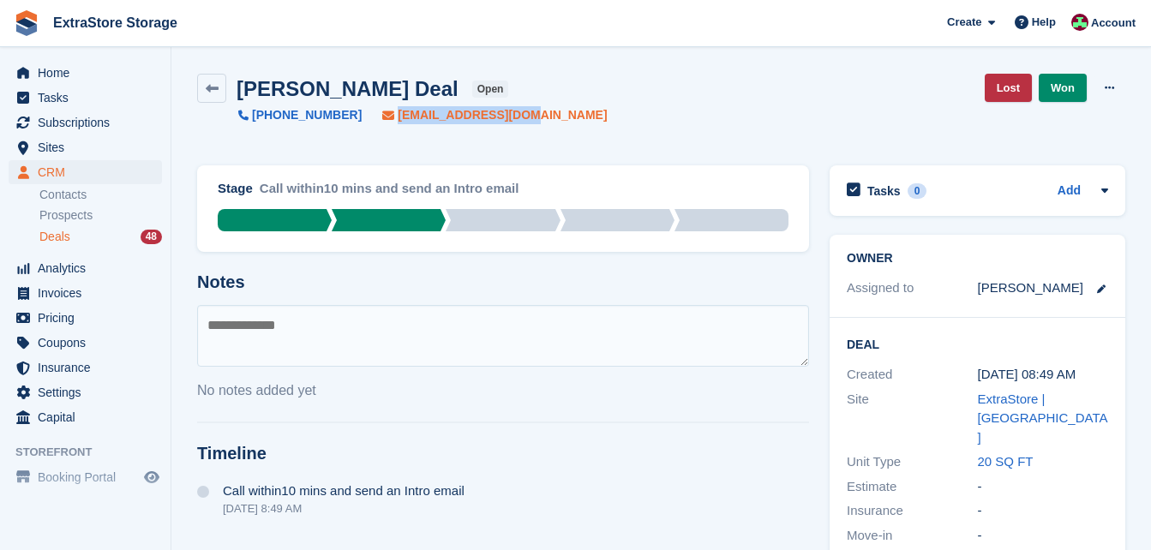
drag, startPoint x: 513, startPoint y: 117, endPoint x: 376, endPoint y: 113, distance: 136.3
click at [376, 113] on div "[PERSON_NAME] Deal open [PHONE_NUMBER] [EMAIL_ADDRESS][DOMAIN_NAME] Lost Won Ed…" at bounding box center [661, 99] width 928 height 51
drag, startPoint x: 376, startPoint y: 113, endPoint x: 339, endPoint y: 117, distance: 37.0
click at [362, 117] on span "[EMAIL_ADDRESS][DOMAIN_NAME]" at bounding box center [484, 115] width 245 height 18
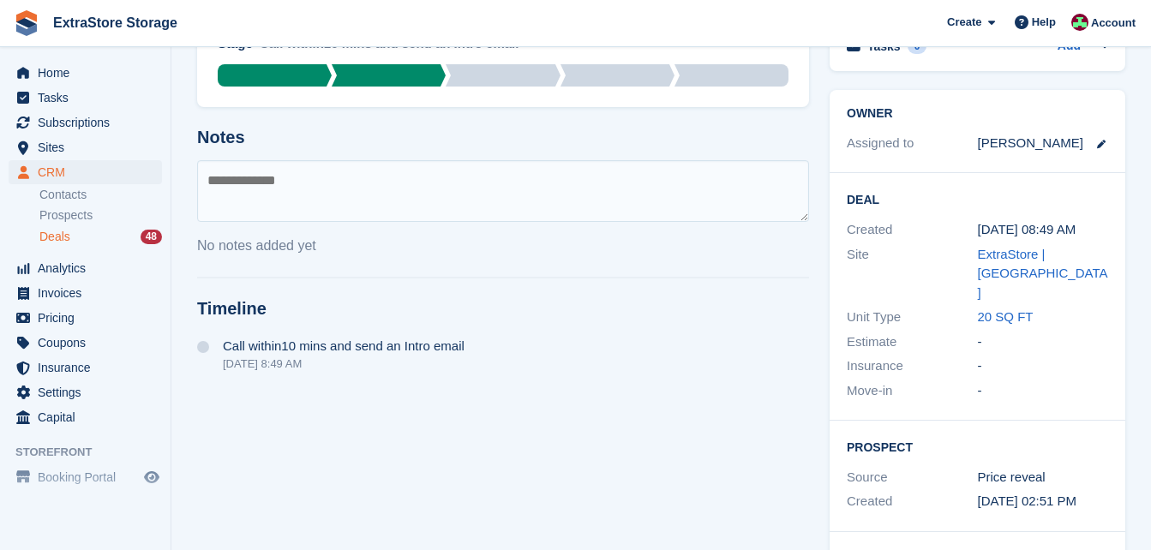
scroll to position [274, 0]
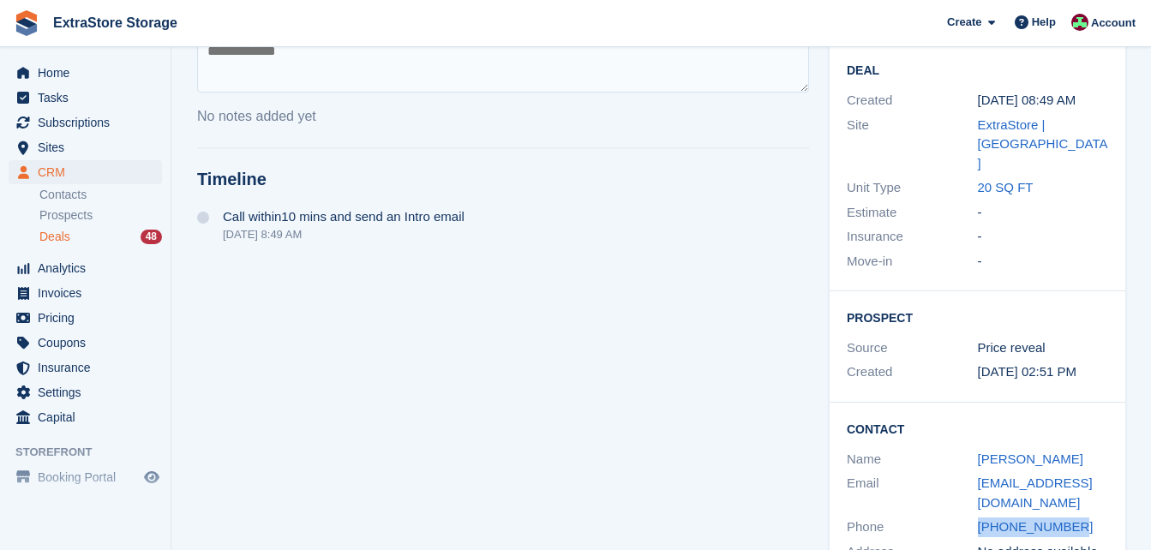
drag, startPoint x: 1091, startPoint y: 467, endPoint x: 974, endPoint y: 473, distance: 117.6
click at [974, 515] on div "Phone [PHONE_NUMBER]" at bounding box center [977, 527] width 261 height 25
copy div "[PHONE_NUMBER]"
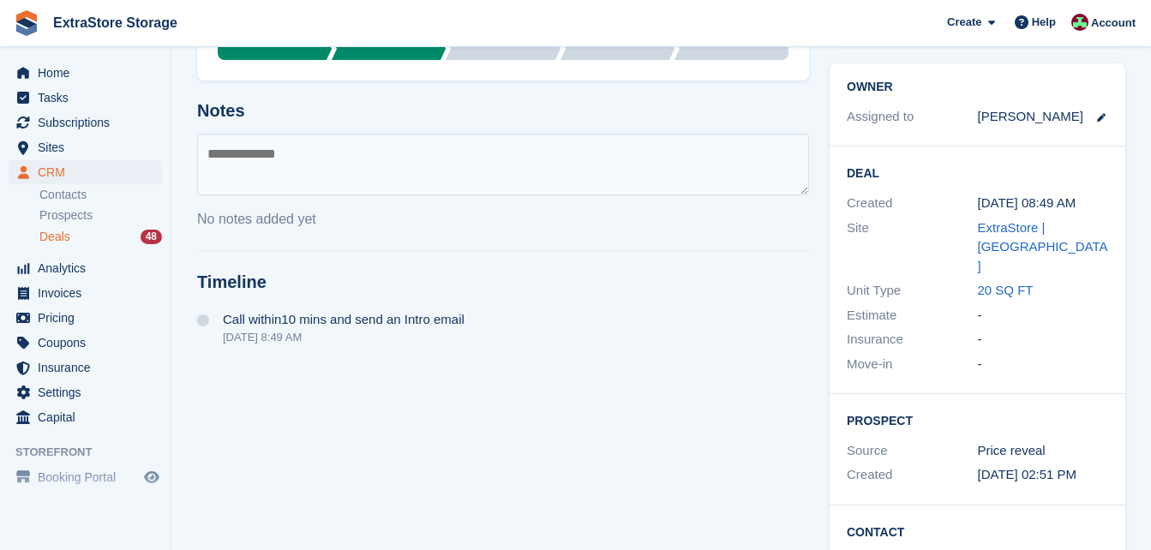
scroll to position [0, 0]
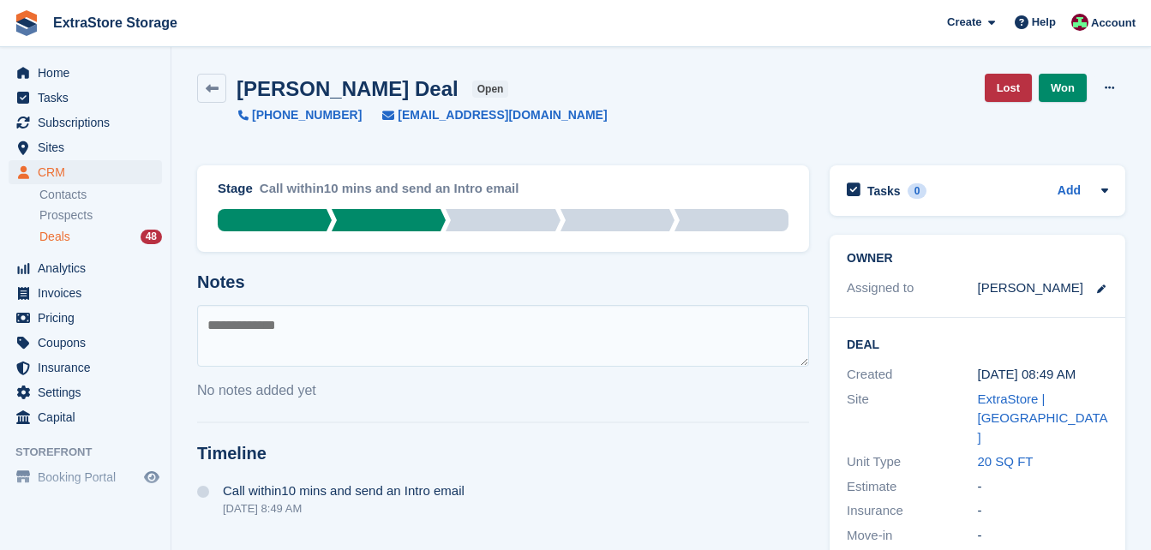
click at [246, 335] on textarea at bounding box center [503, 336] width 612 height 62
type textarea "**********"
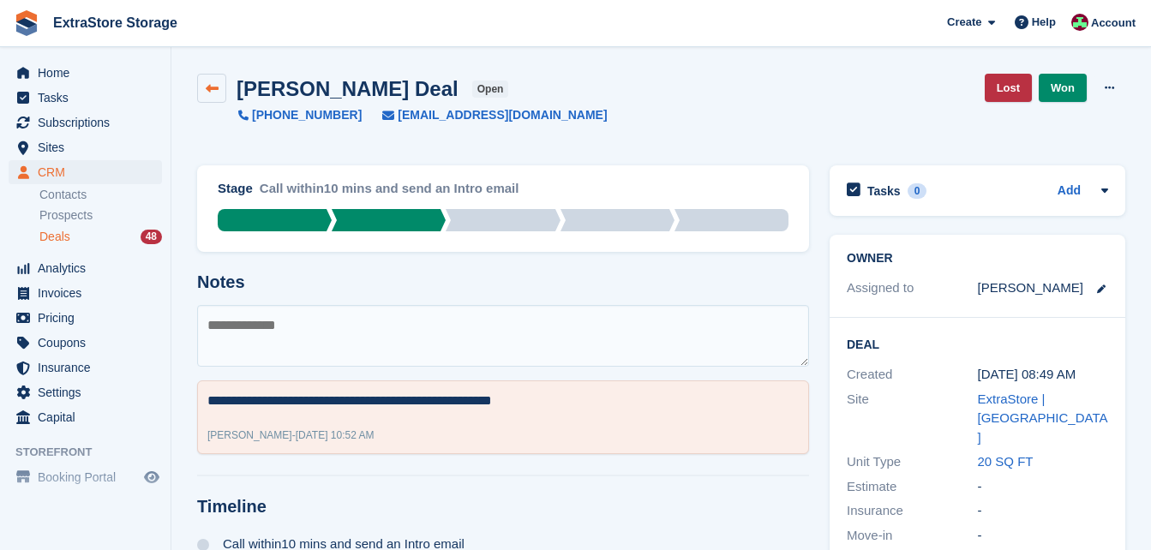
click at [209, 94] on icon at bounding box center [212, 88] width 13 height 13
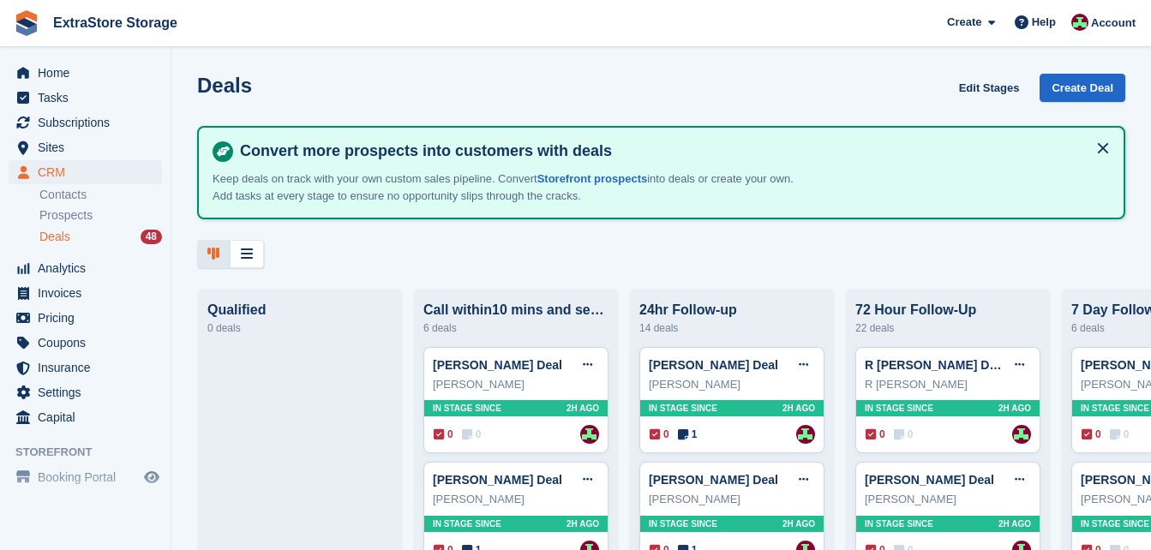
scroll to position [171, 0]
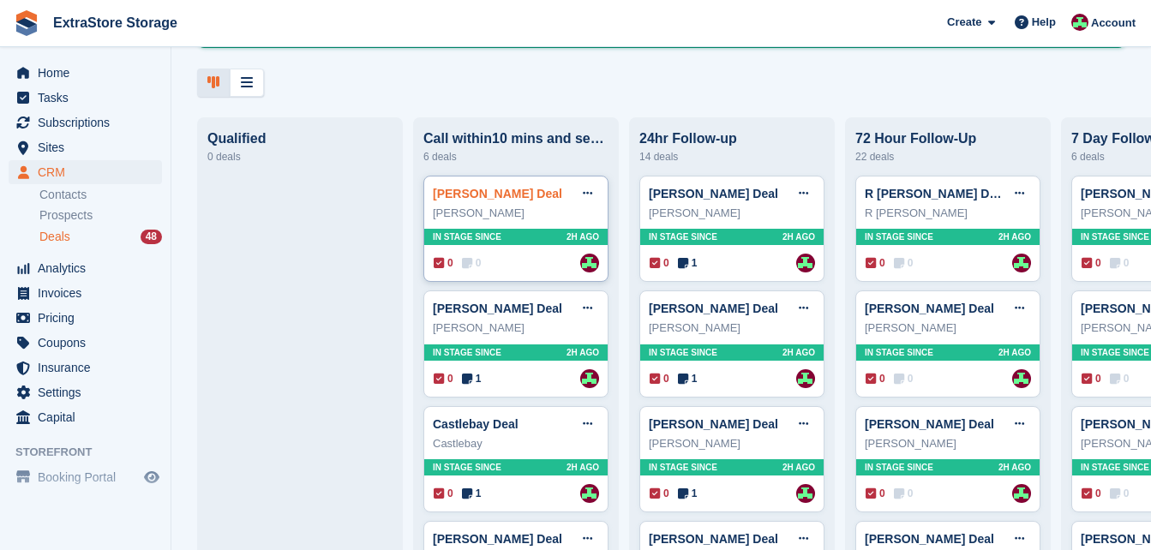
click at [490, 195] on link "[PERSON_NAME] Deal" at bounding box center [497, 194] width 129 height 14
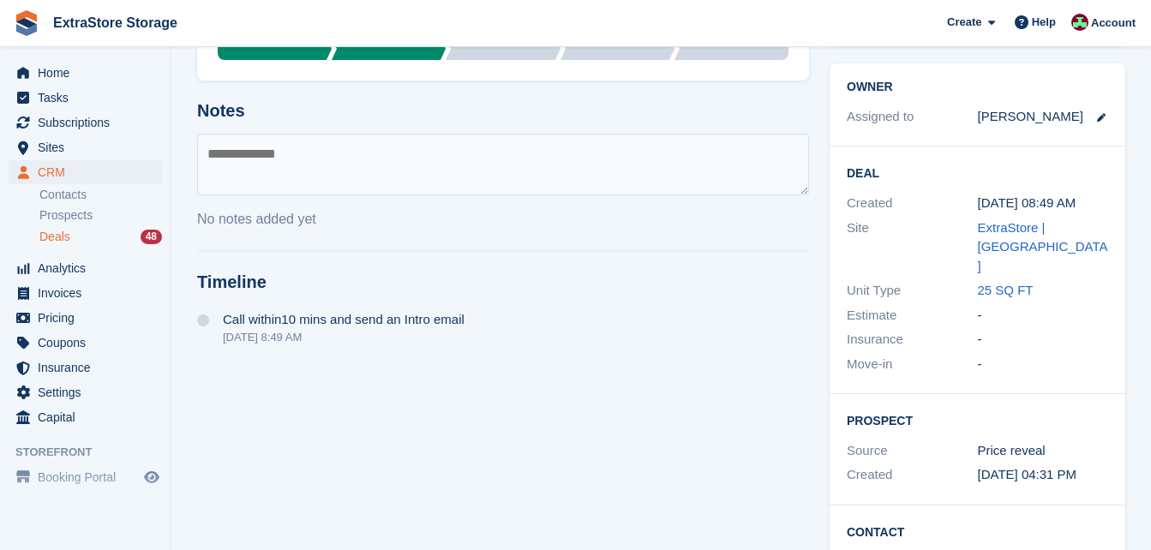
scroll to position [274, 0]
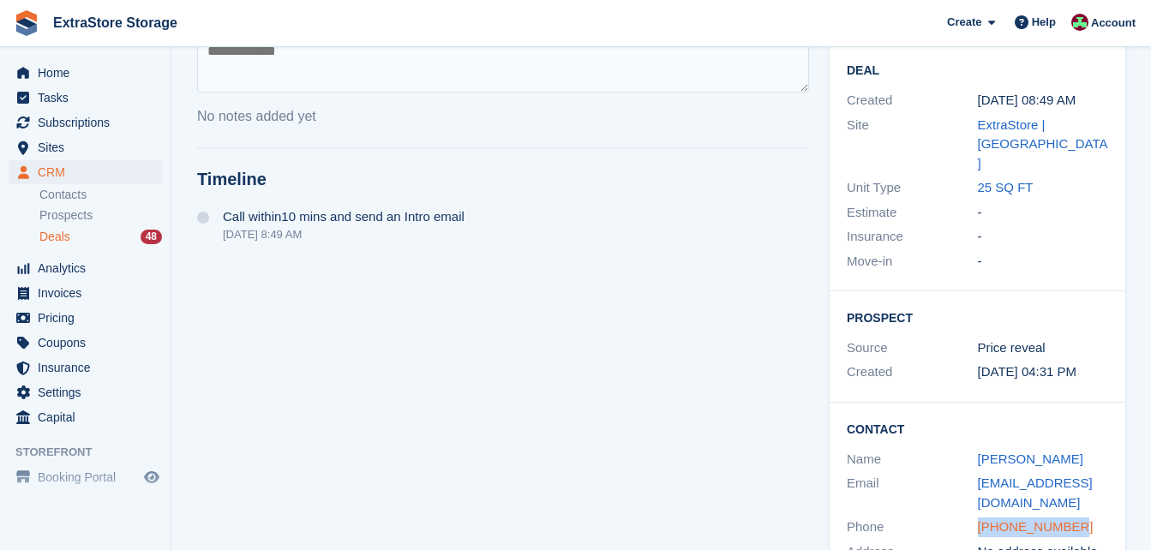
drag, startPoint x: 1083, startPoint y: 466, endPoint x: 979, endPoint y: 474, distance: 104.8
click at [979, 518] on div "[PHONE_NUMBER]" at bounding box center [1043, 528] width 131 height 20
copy link "[PHONE_NUMBER]"
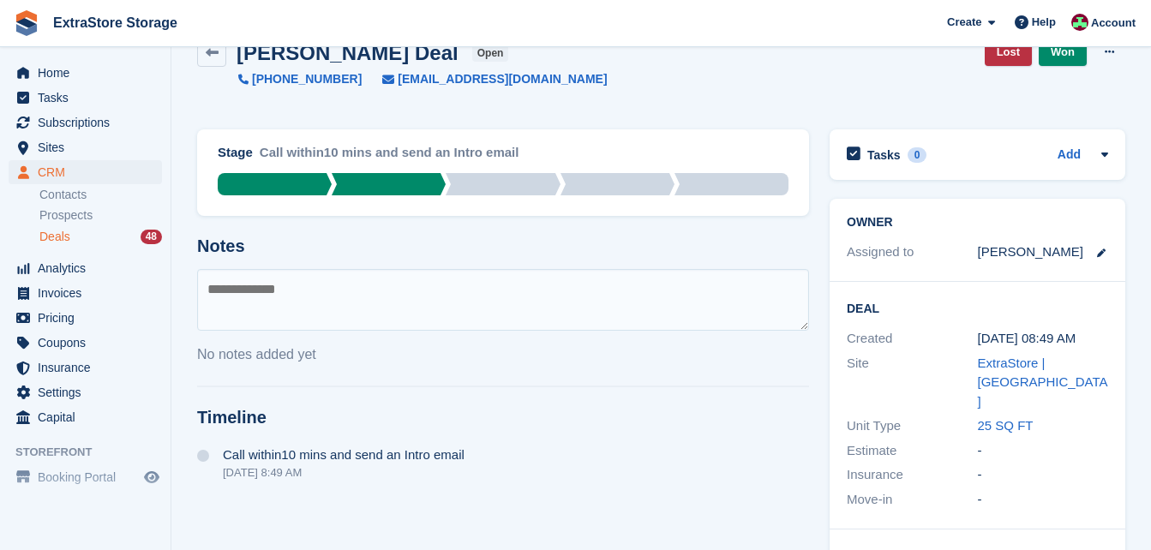
scroll to position [0, 0]
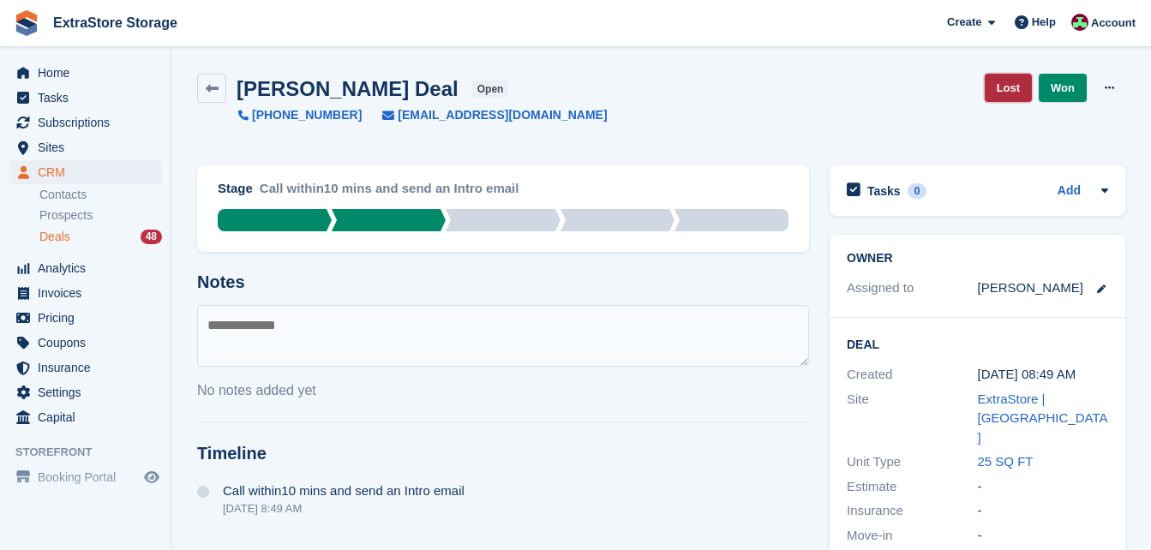
click at [1009, 87] on link "Lost" at bounding box center [1008, 88] width 47 height 28
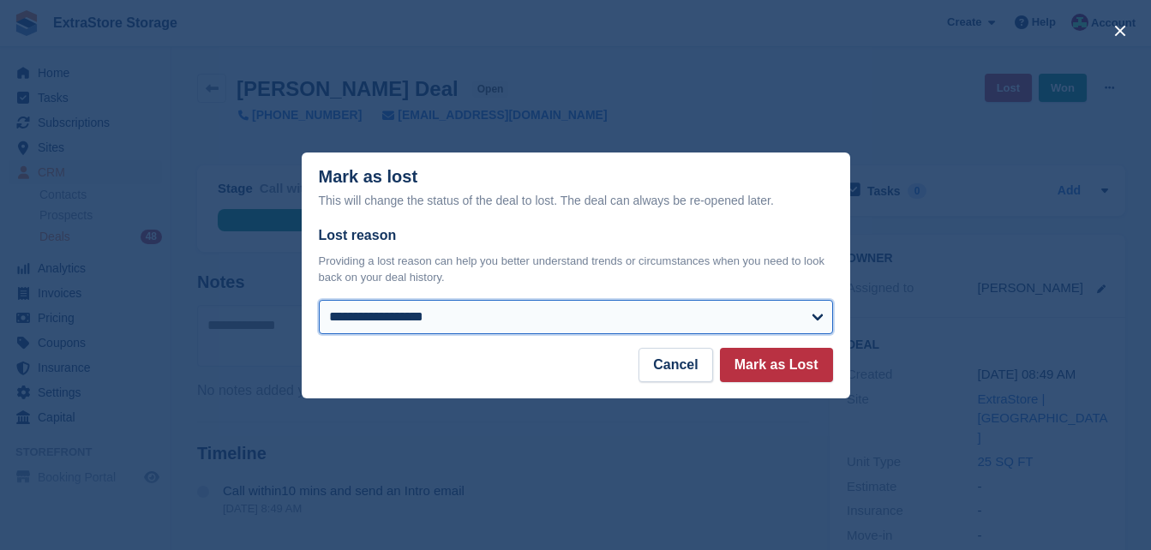
click at [343, 317] on select "**********" at bounding box center [576, 317] width 514 height 34
select select "**********"
click at [319, 301] on select "**********" at bounding box center [576, 317] width 514 height 34
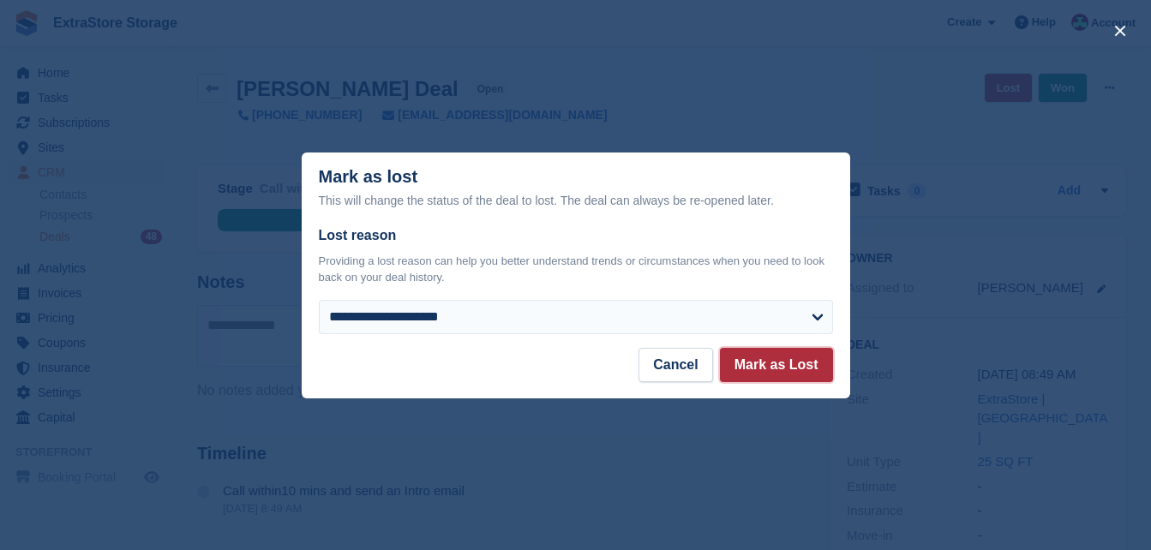
click at [802, 371] on button "Mark as Lost" at bounding box center [776, 365] width 113 height 34
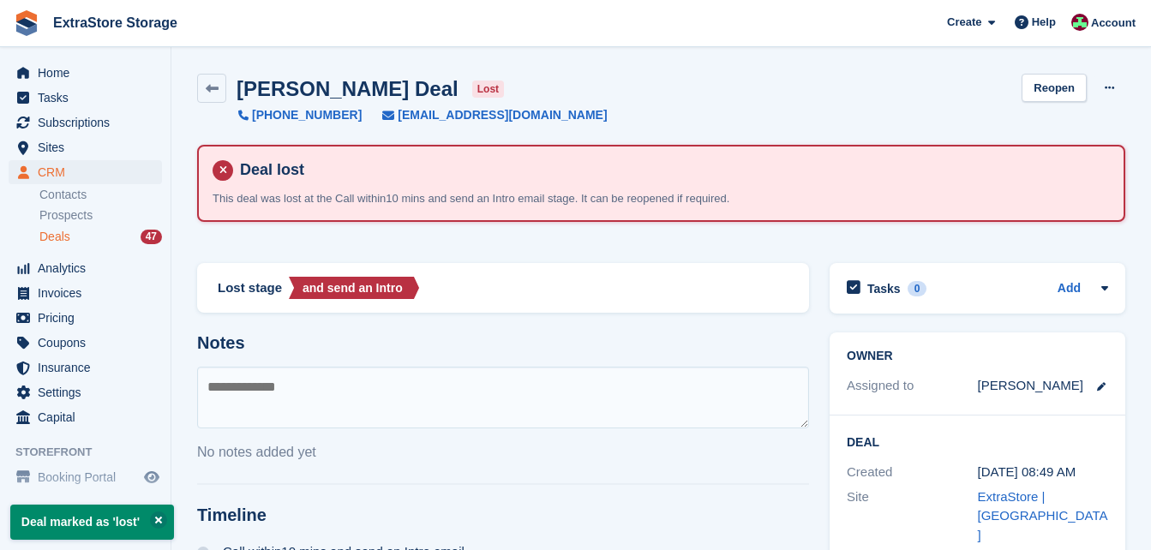
click at [71, 238] on div "Deals 47" at bounding box center [100, 237] width 123 height 16
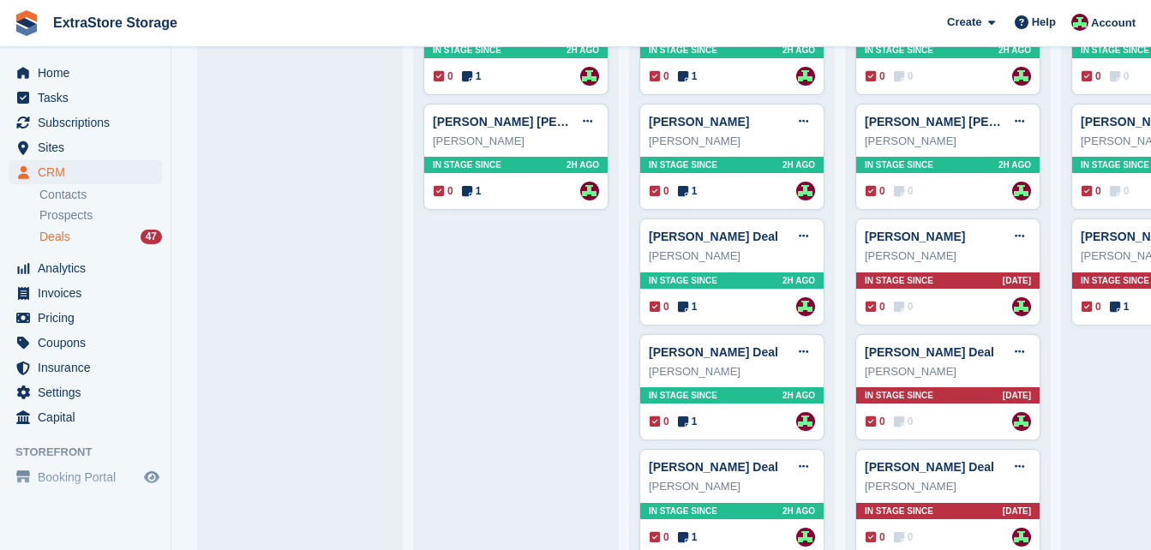
scroll to position [514, 0]
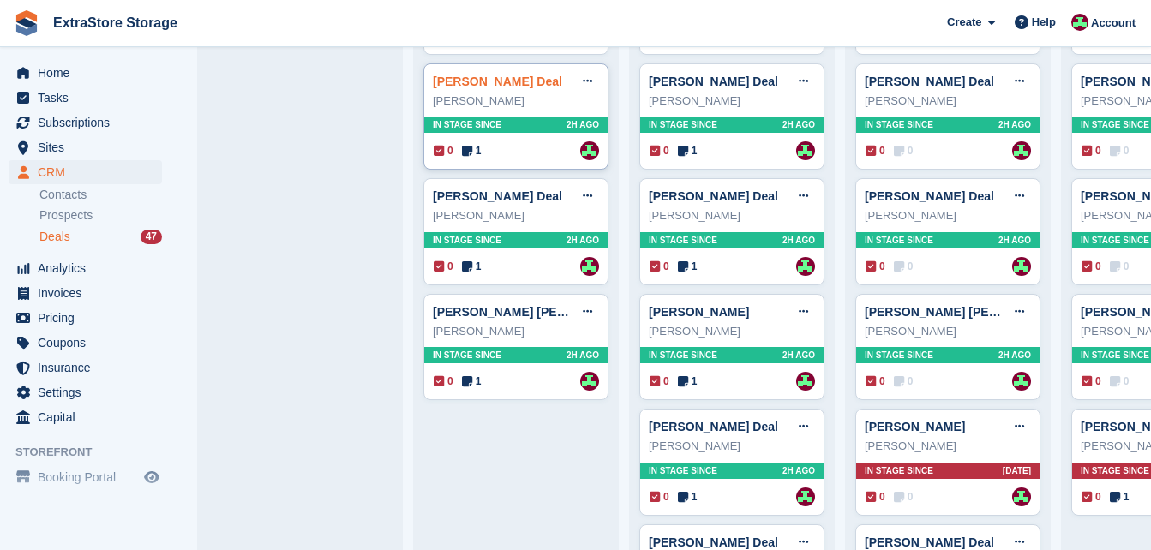
click at [496, 83] on link "[PERSON_NAME] Deal" at bounding box center [497, 82] width 129 height 14
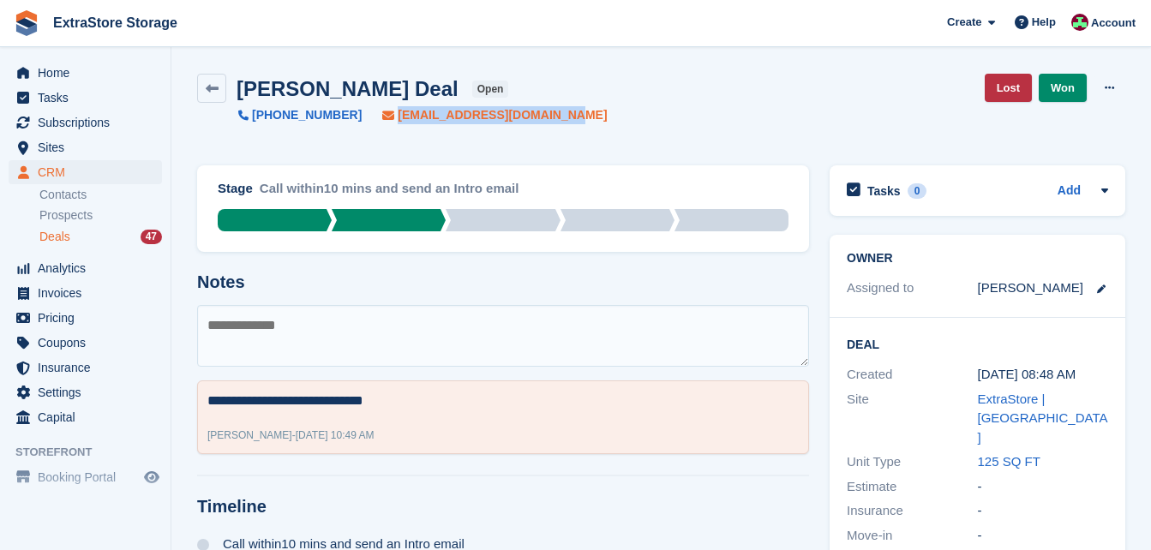
drag, startPoint x: 561, startPoint y: 116, endPoint x: 376, endPoint y: 118, distance: 185.1
click at [376, 118] on div "[PERSON_NAME] Deal open [PHONE_NUMBER] [EMAIL_ADDRESS][DOMAIN_NAME] Lost Won Ed…" at bounding box center [661, 99] width 928 height 51
copy span "[EMAIL_ADDRESS][DOMAIN_NAME]"
click at [207, 76] on link at bounding box center [211, 88] width 29 height 29
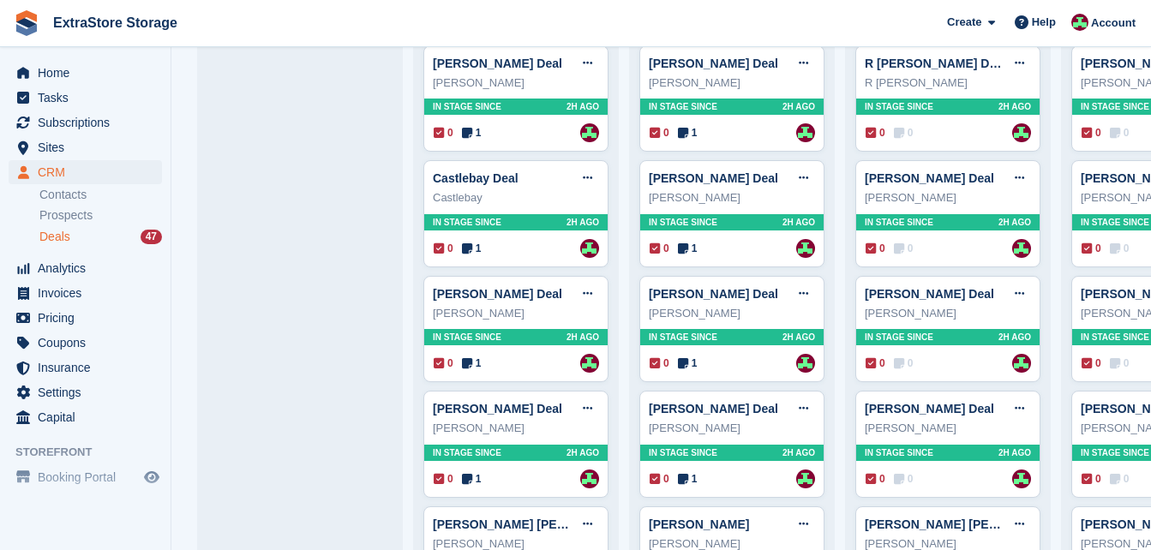
scroll to position [343, 0]
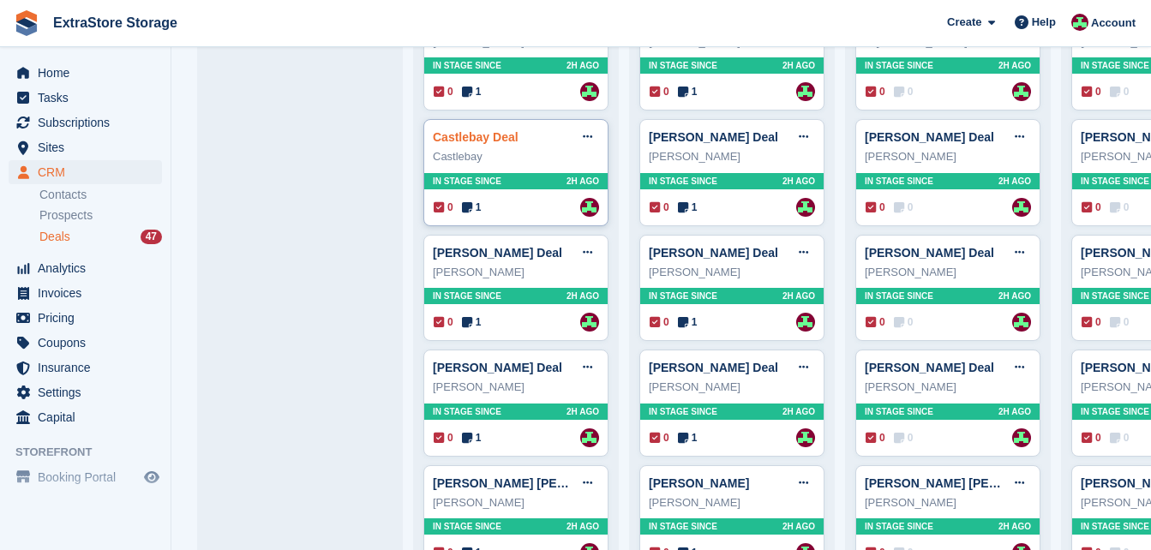
click at [465, 141] on link "Castlebay Deal" at bounding box center [476, 137] width 86 height 14
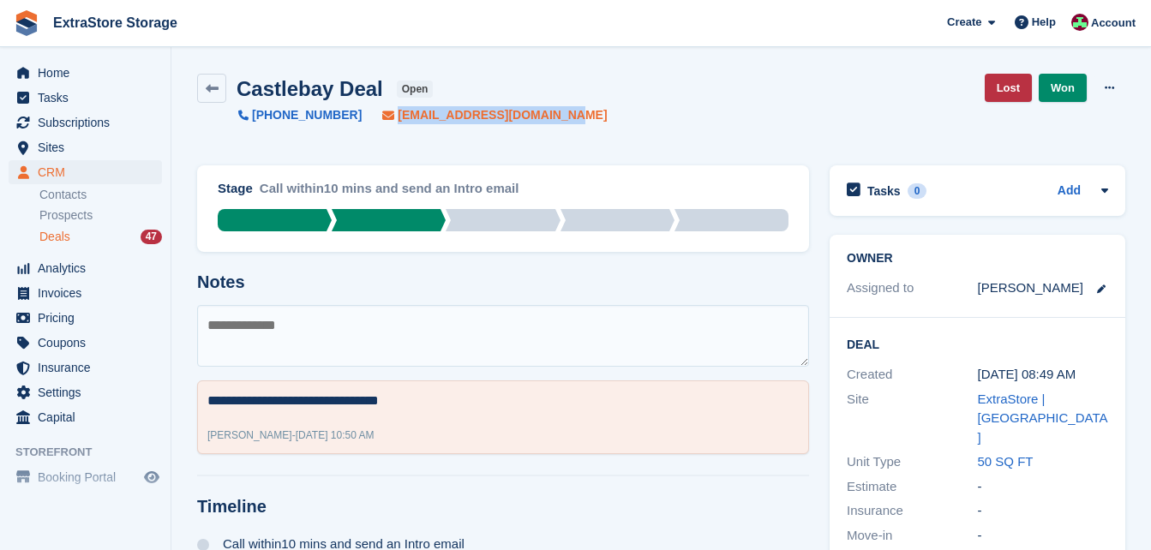
drag, startPoint x: 550, startPoint y: 111, endPoint x: 370, endPoint y: 111, distance: 180.0
click at [370, 111] on div "Castlebay Deal open [PHONE_NUMBER] [EMAIL_ADDRESS][DOMAIN_NAME] Lost Won Edit D…" at bounding box center [661, 99] width 928 height 51
click at [213, 83] on icon at bounding box center [212, 88] width 13 height 13
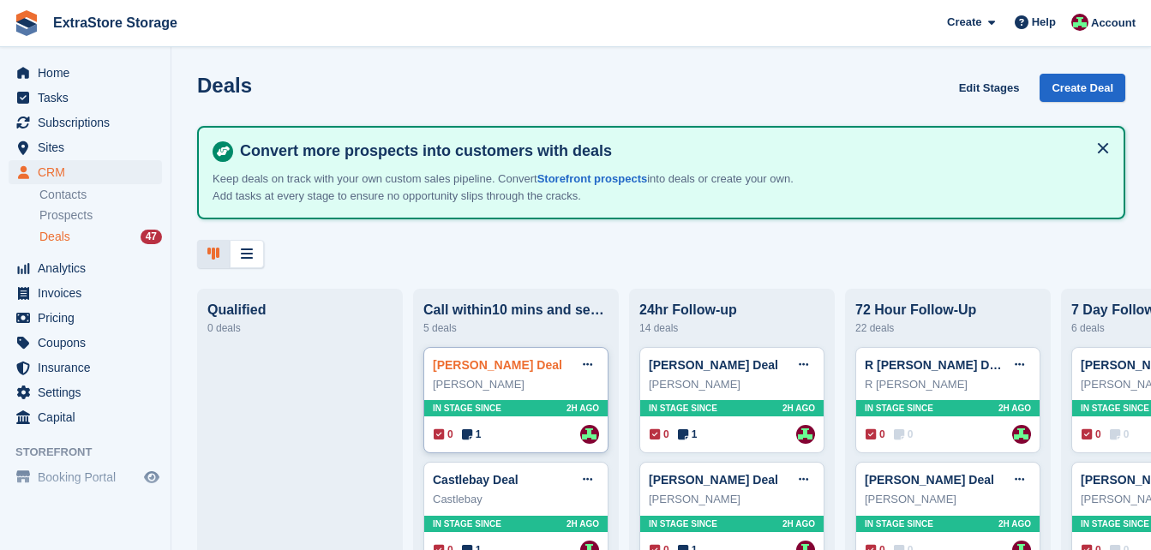
click at [486, 369] on link "[PERSON_NAME] Deal" at bounding box center [497, 365] width 129 height 14
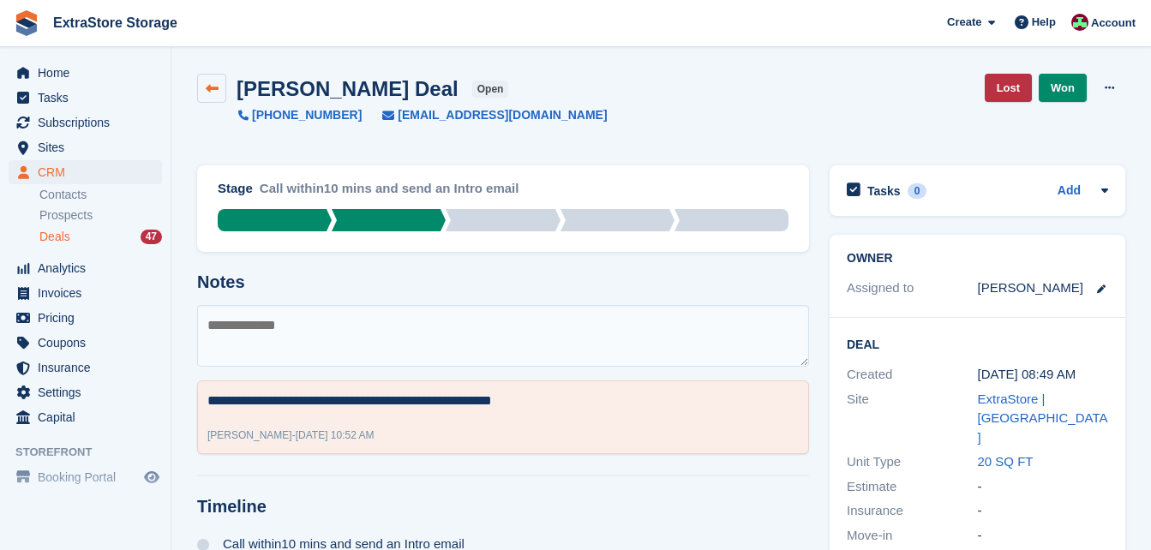
click at [203, 83] on link at bounding box center [211, 88] width 29 height 29
